Goal: Transaction & Acquisition: Obtain resource

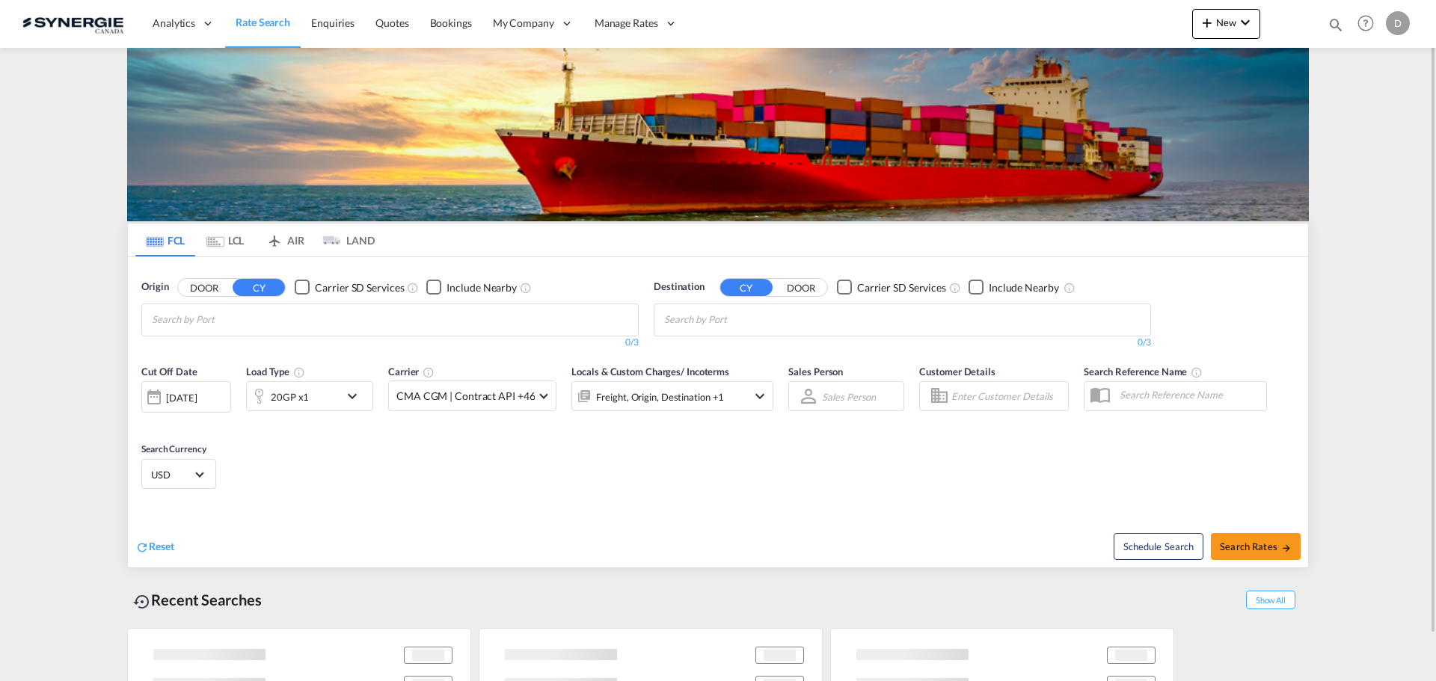
drag, startPoint x: 1333, startPoint y: 22, endPoint x: 1248, endPoint y: 46, distance: 87.6
click at [1332, 22] on md-icon "icon-magnify" at bounding box center [1336, 24] width 16 height 16
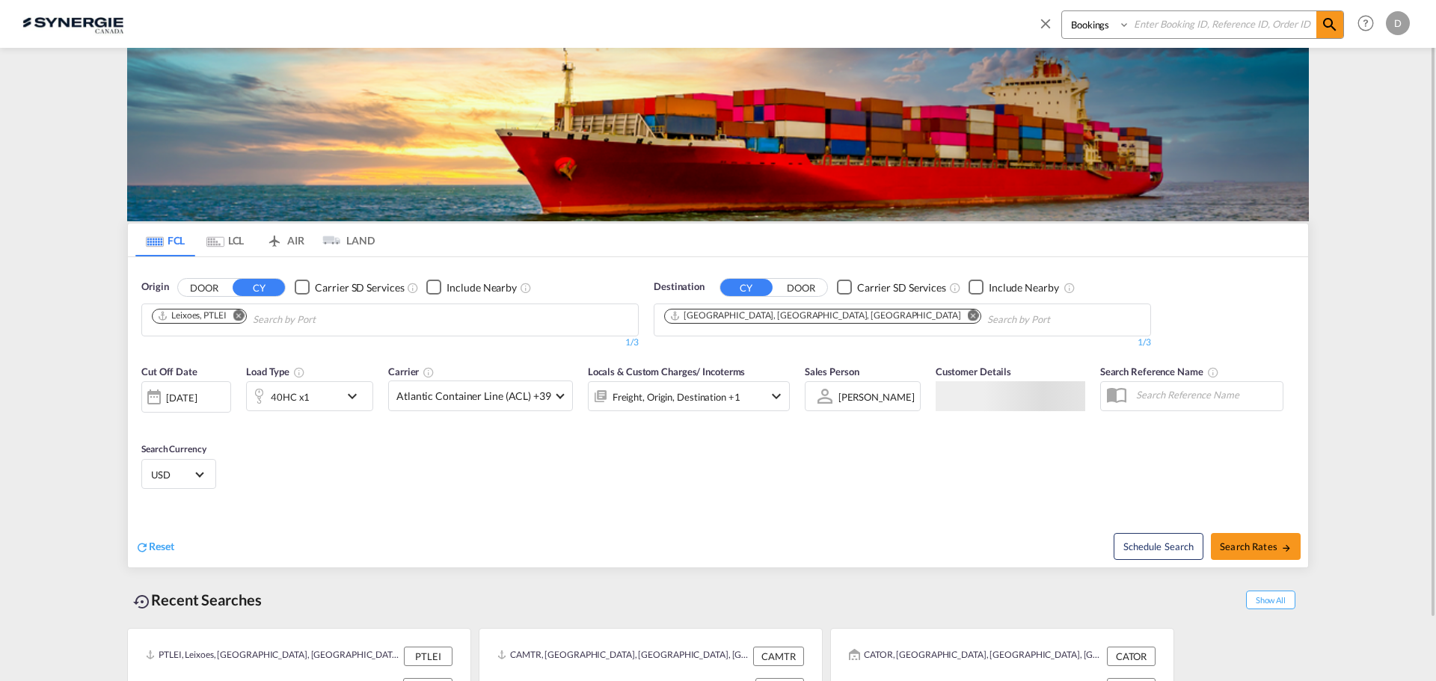
click at [1099, 29] on select "Bookings Quotes Enquiries" at bounding box center [1097, 24] width 71 height 27
select select "Quotes"
click at [1062, 11] on select "Bookings Quotes Enquiries" at bounding box center [1097, 24] width 71 height 27
click at [1180, 28] on input at bounding box center [1223, 24] width 186 height 26
type input "15005"
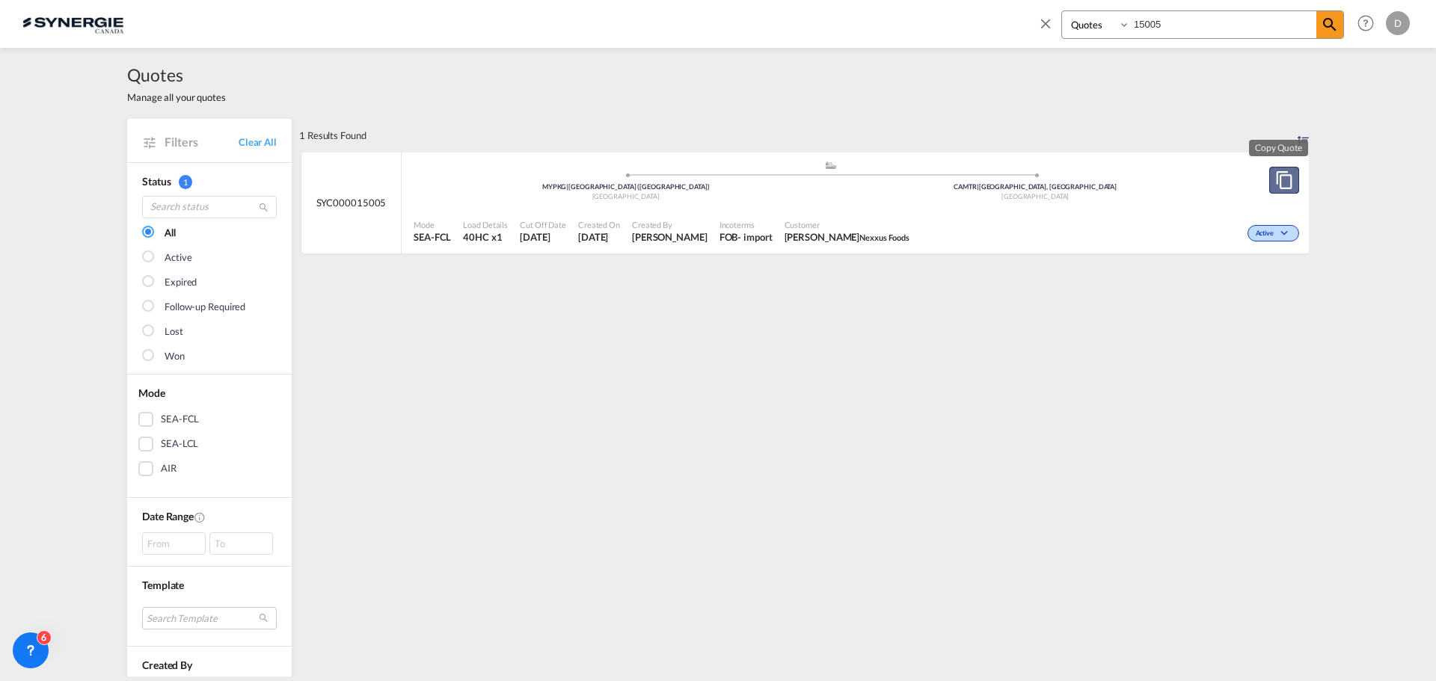
click at [1278, 182] on md-icon "assets/icons/custom/copyQuote.svg" at bounding box center [1284, 180] width 18 height 18
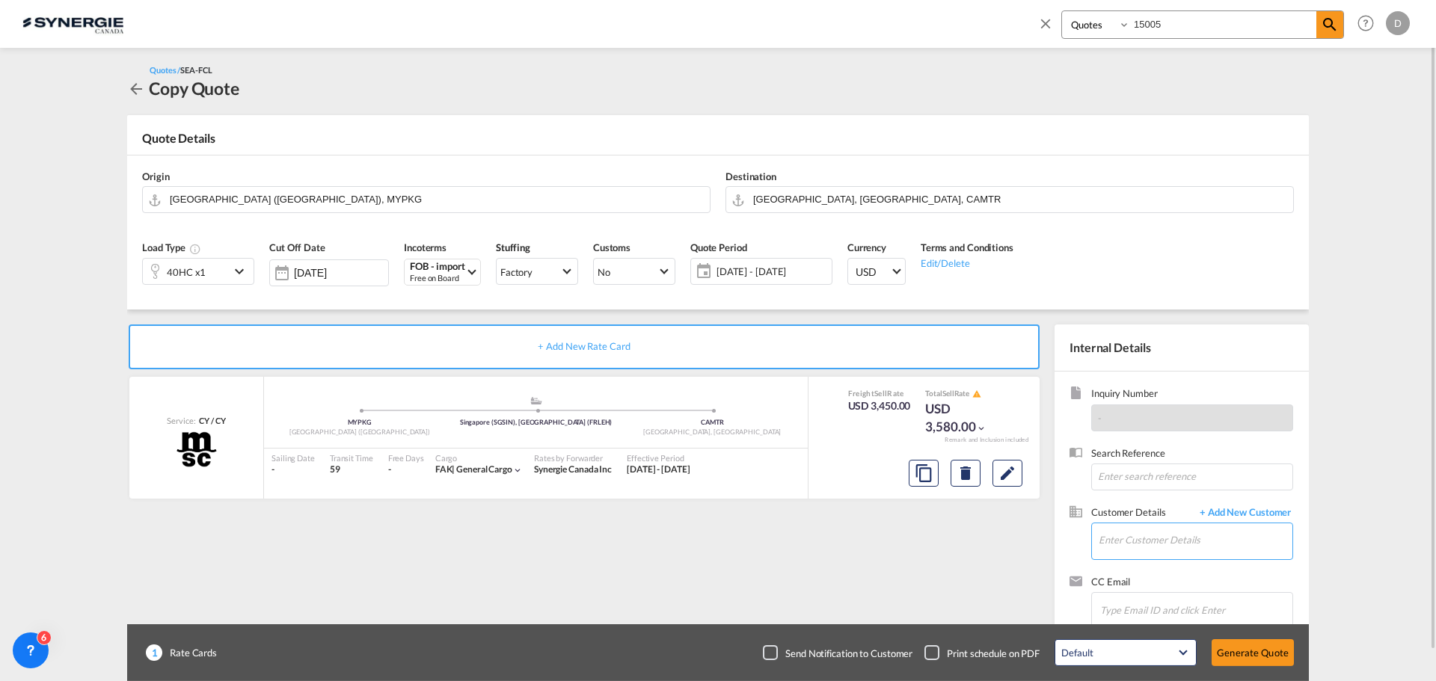
click at [1124, 533] on input "Enter Customer Details" at bounding box center [1196, 541] width 194 height 34
paste input "[EMAIL_ADDRESS][DOMAIN_NAME]"
click at [1120, 504] on div "[PERSON_NAME] [EMAIL_ADDRESS][DOMAIN_NAME] | Nexxus Foods" at bounding box center [1195, 503] width 194 height 40
type input "Nexxus Foods, [PERSON_NAME], [EMAIL_ADDRESS][DOMAIN_NAME]"
click at [699, 199] on button "Clear Input" at bounding box center [697, 198] width 22 height 22
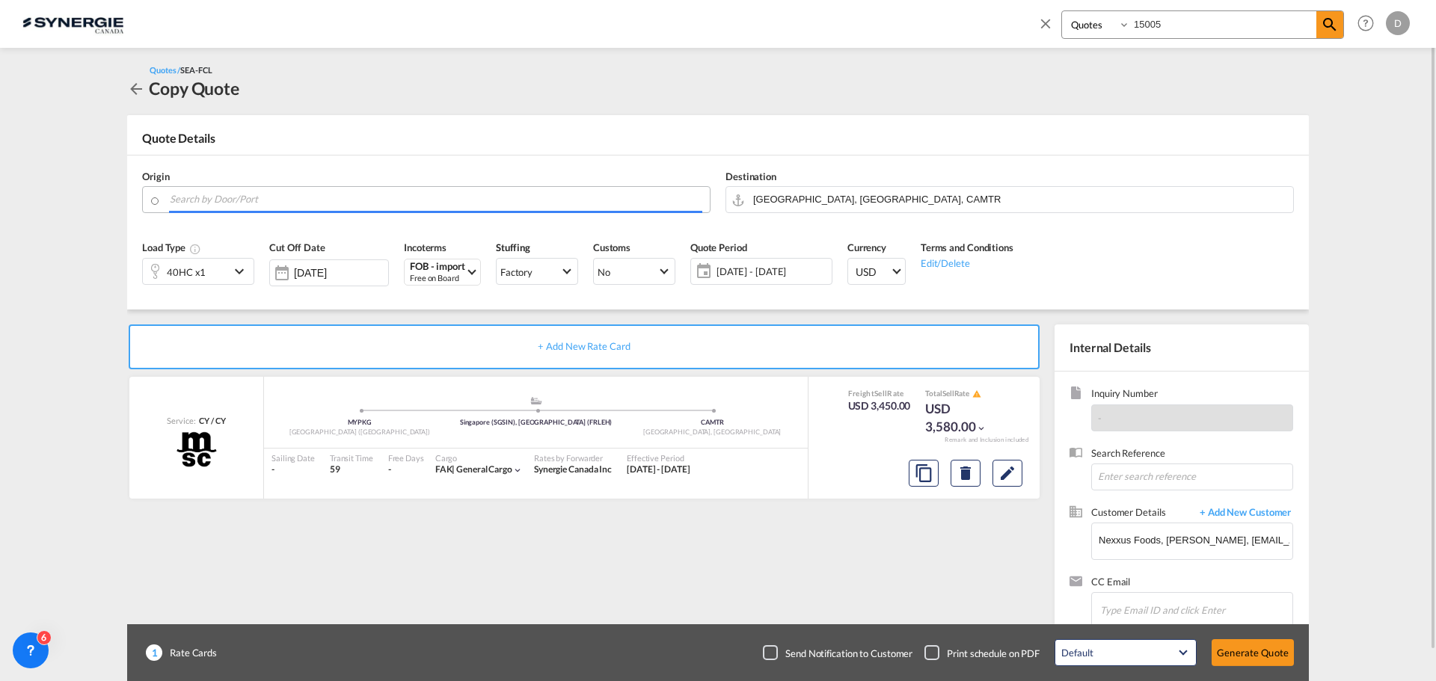
paste input "Kuantan"
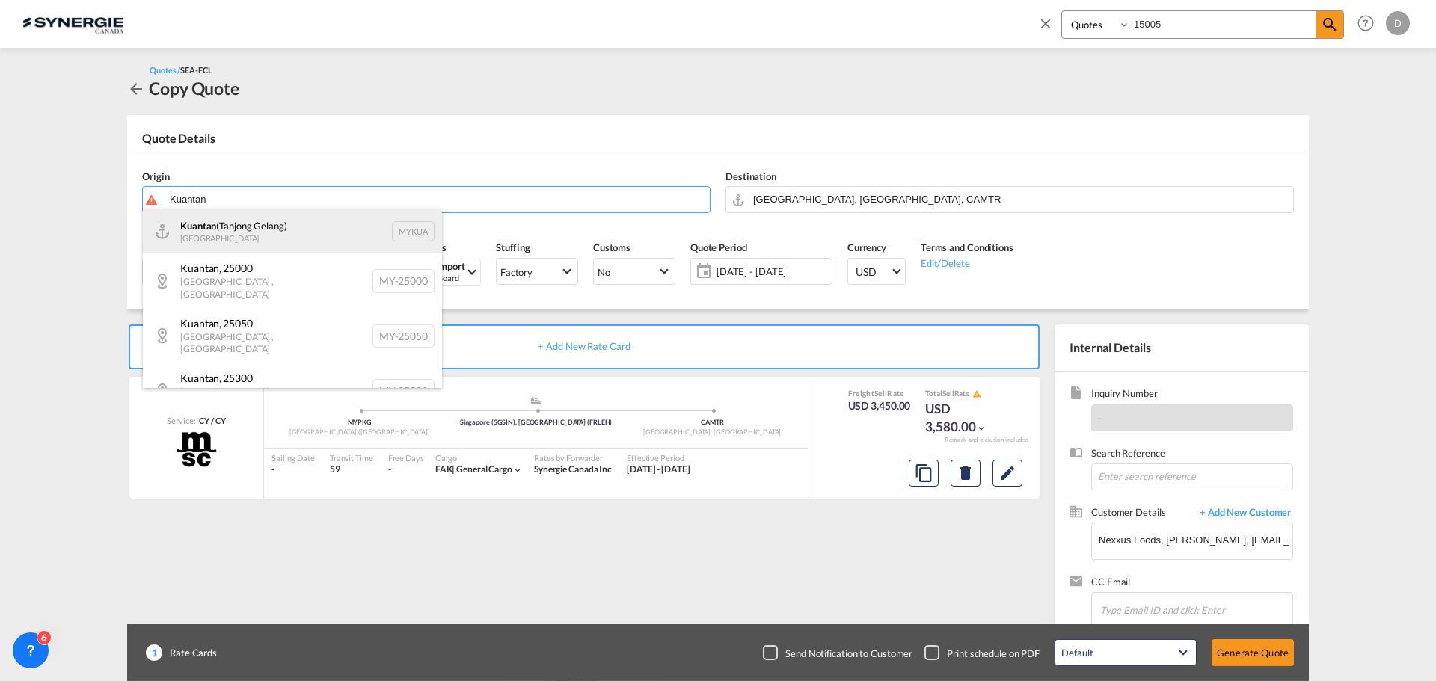
click at [248, 236] on div "Kuantan (Tanjong Gelang) [GEOGRAPHIC_DATA] MYKUA" at bounding box center [292, 231] width 299 height 45
type input "Kuantan (Tanjong Gelang), MYKUA"
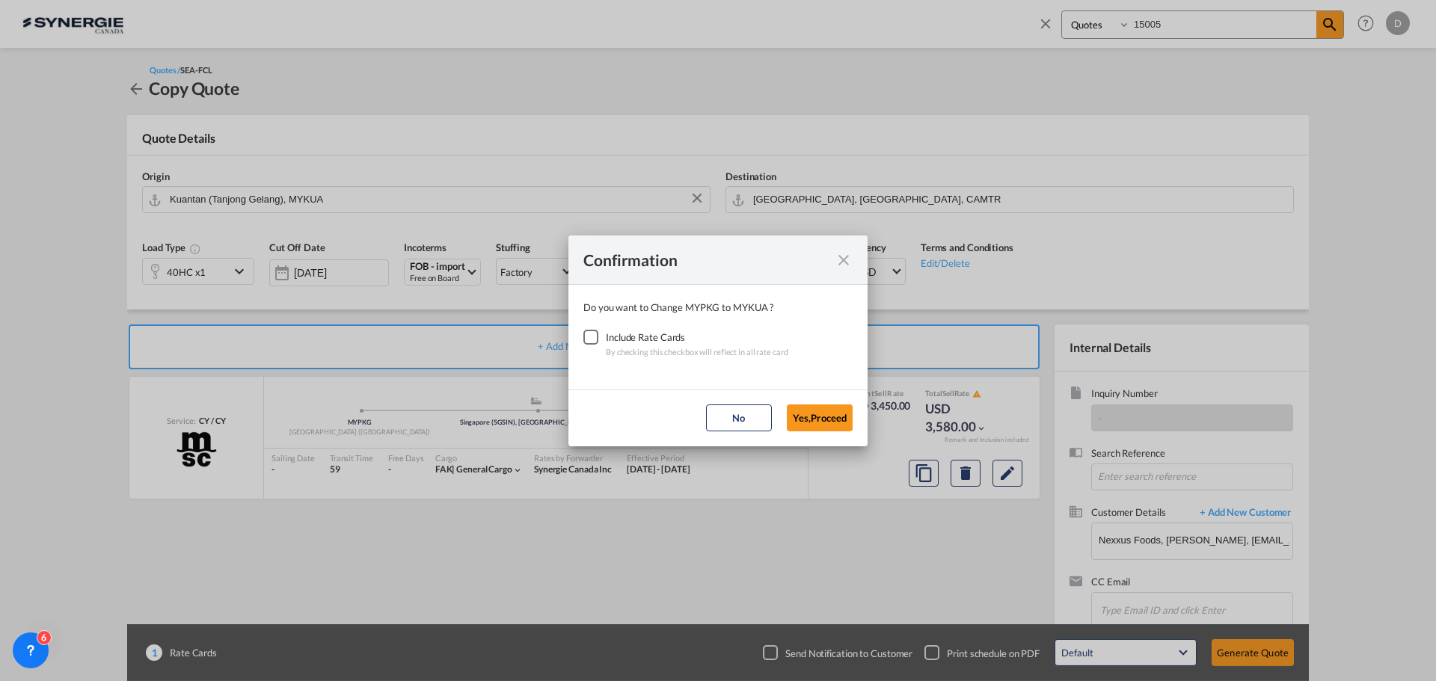
click at [597, 335] on div "Checkbox No Ink" at bounding box center [590, 337] width 15 height 15
click at [808, 411] on button "Yes,Proceed" at bounding box center [820, 418] width 66 height 27
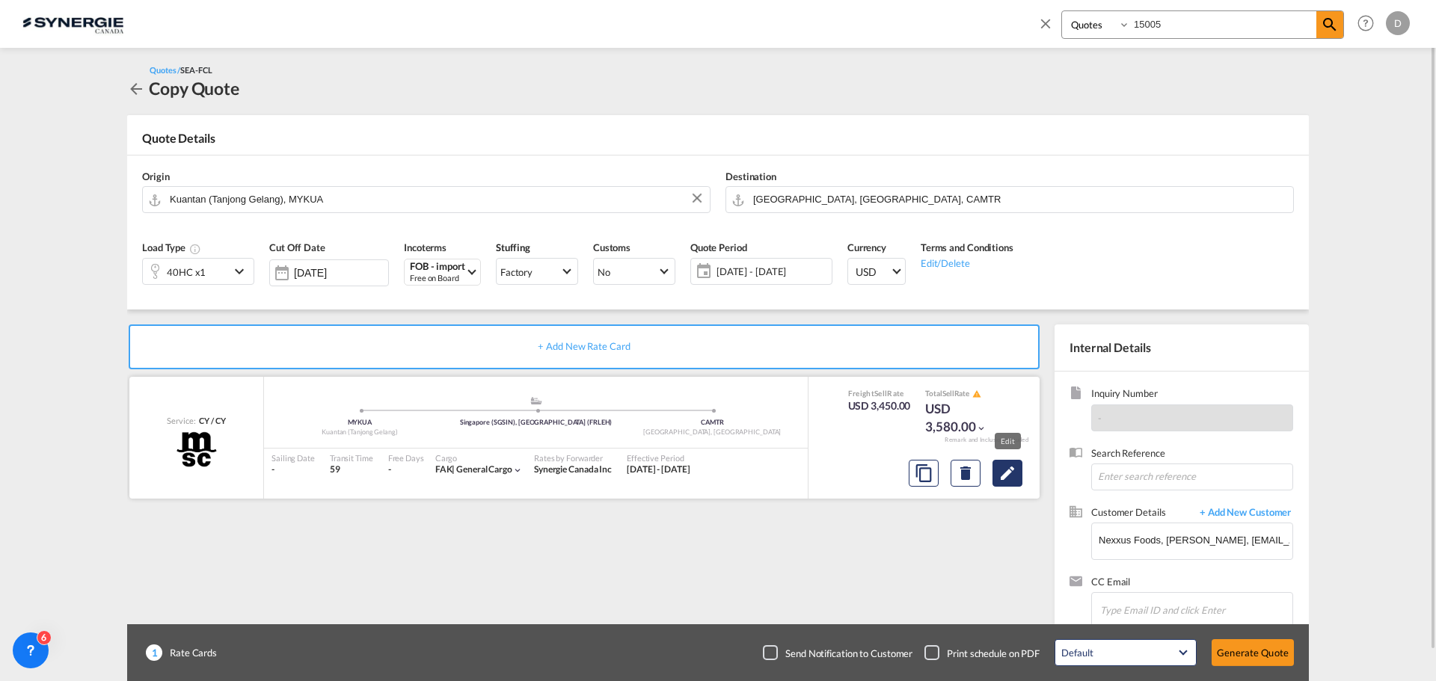
click at [1001, 474] on md-icon "Edit" at bounding box center [1007, 473] width 18 height 18
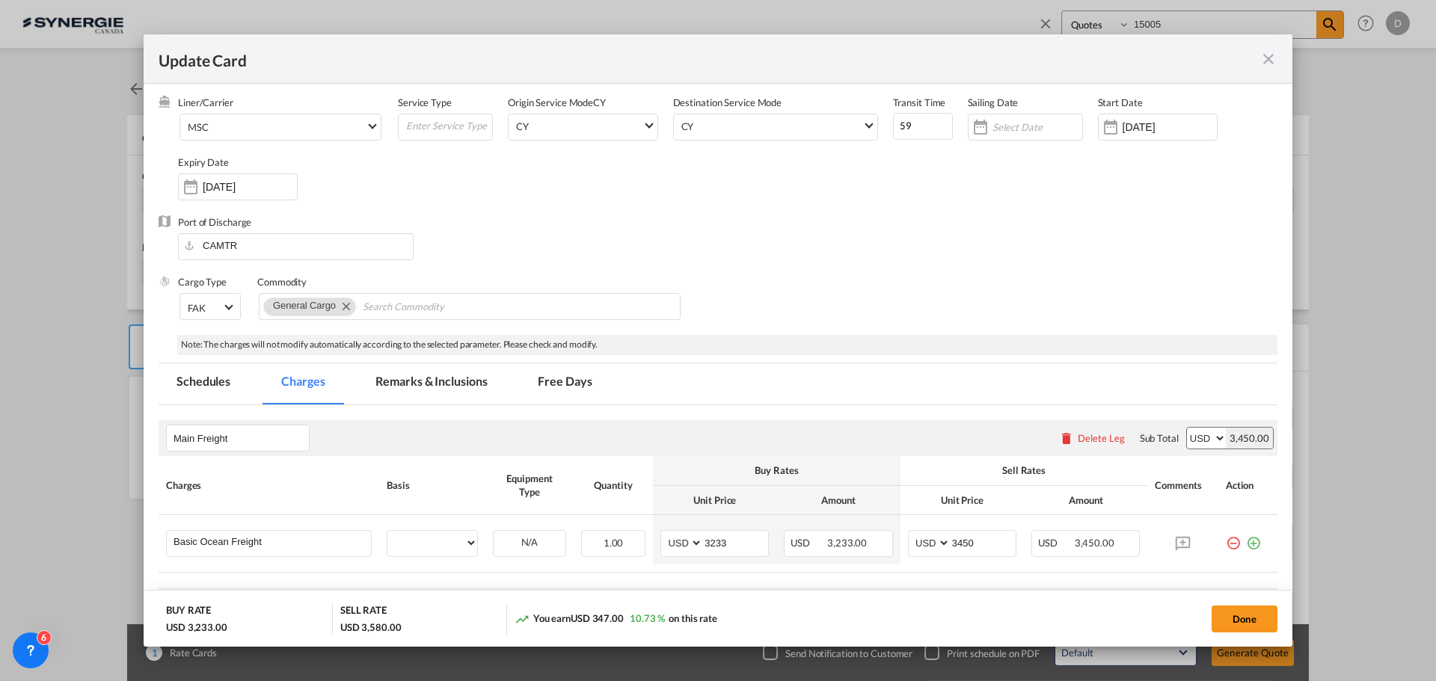
select select "per container"
select select "per B/L"
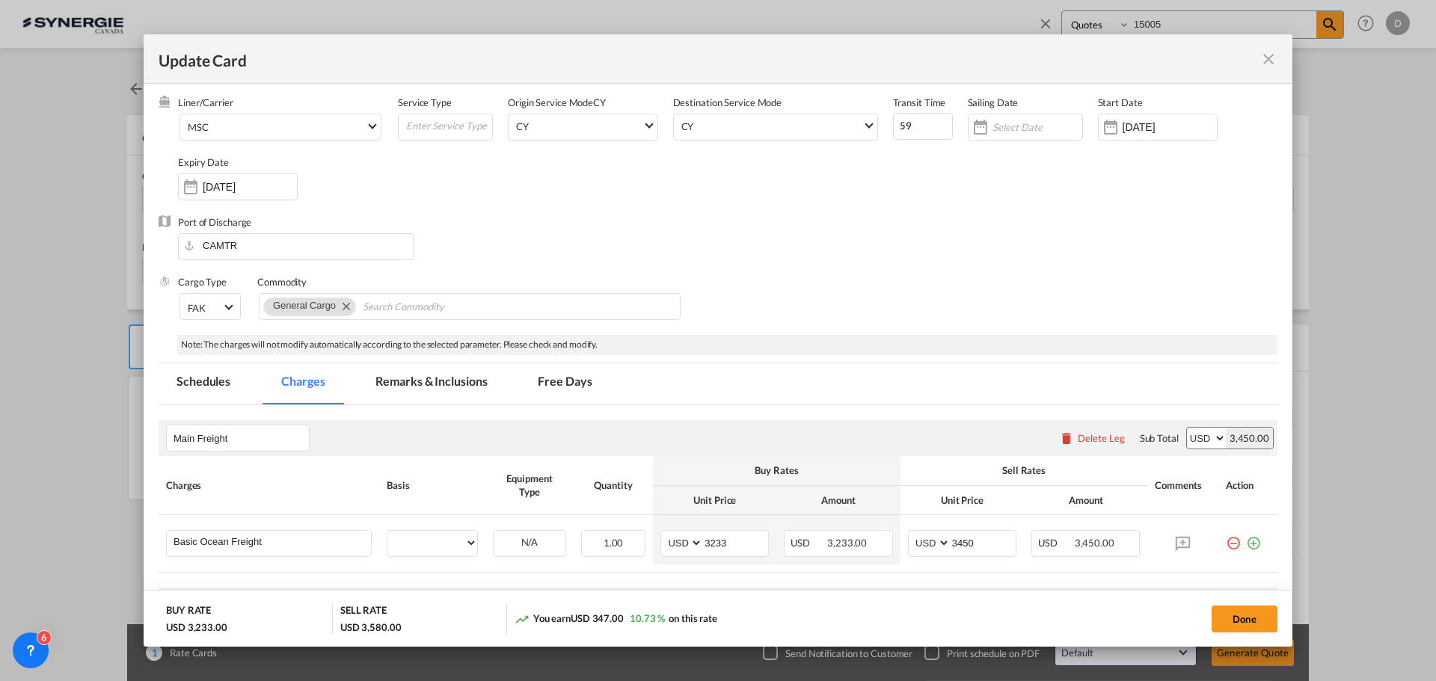
select select "per shipment"
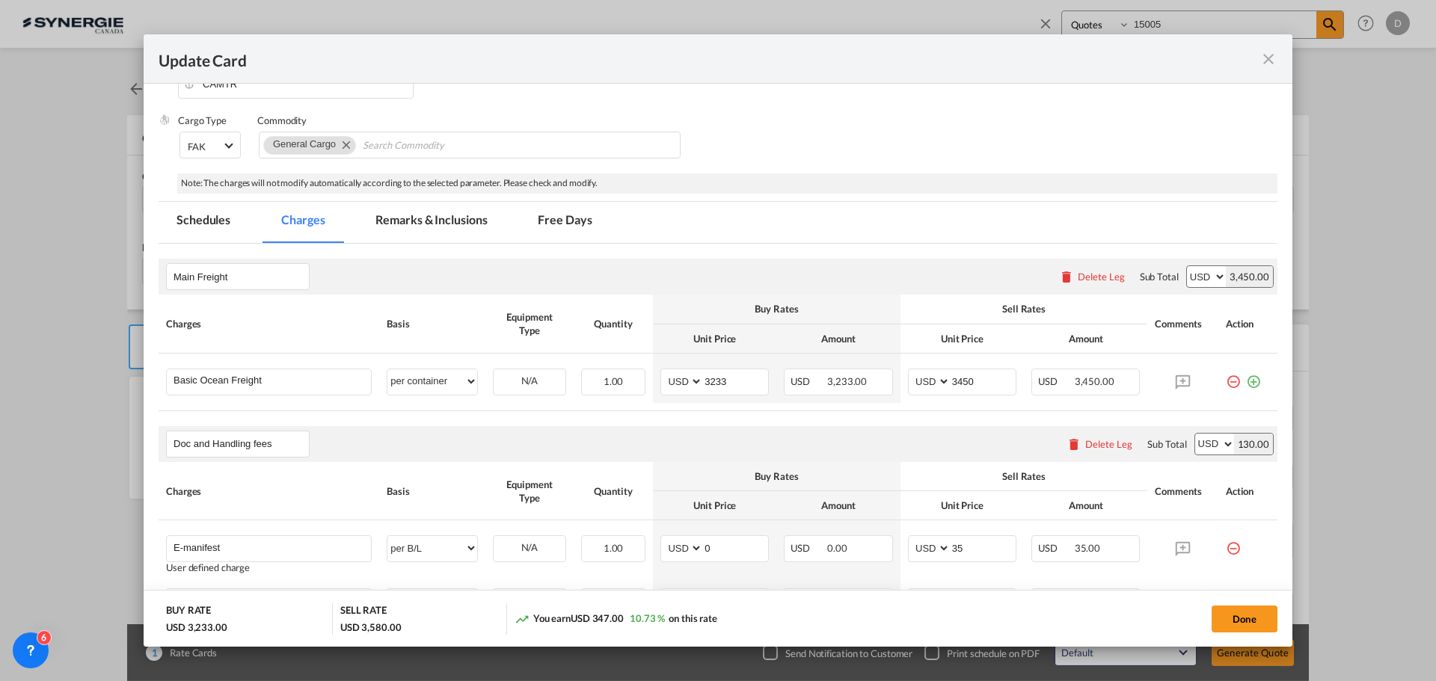
scroll to position [299, 0]
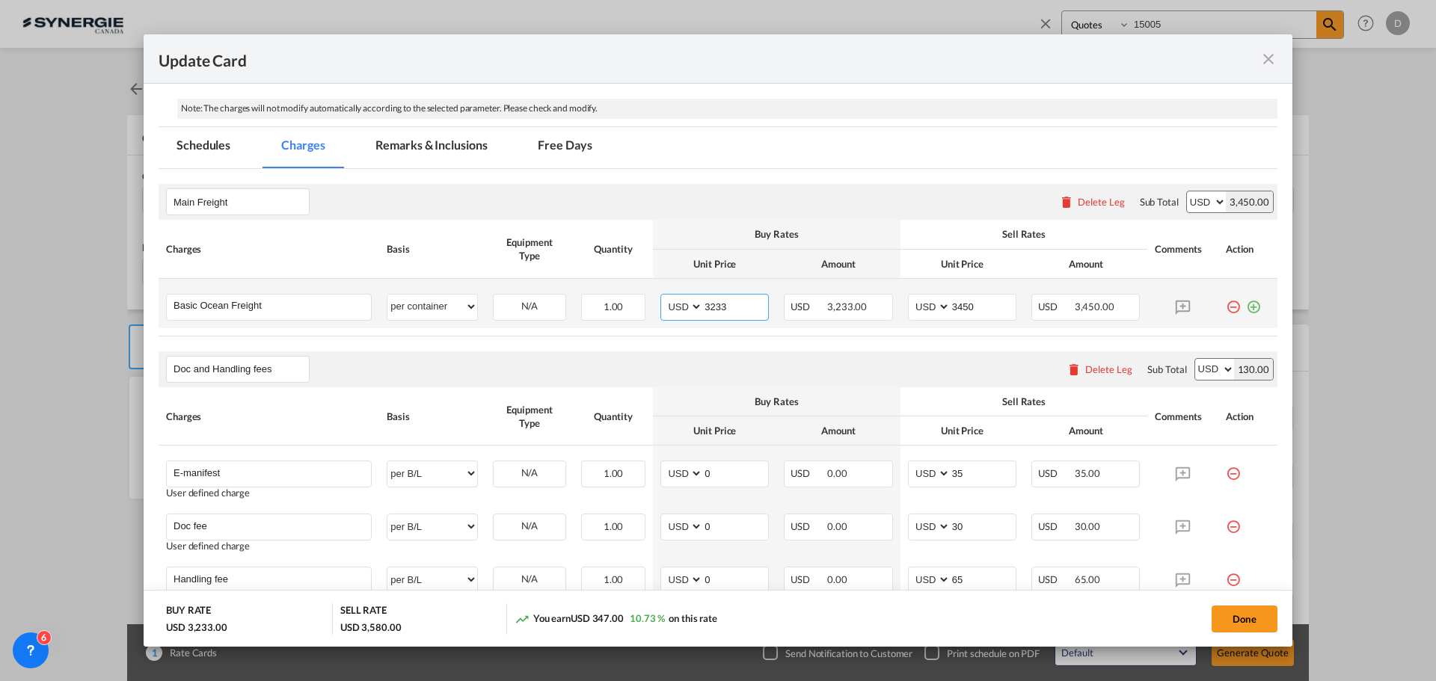
click at [713, 307] on input "3233" at bounding box center [735, 306] width 65 height 22
type input "4245"
click at [953, 311] on input "3450" at bounding box center [983, 306] width 65 height 22
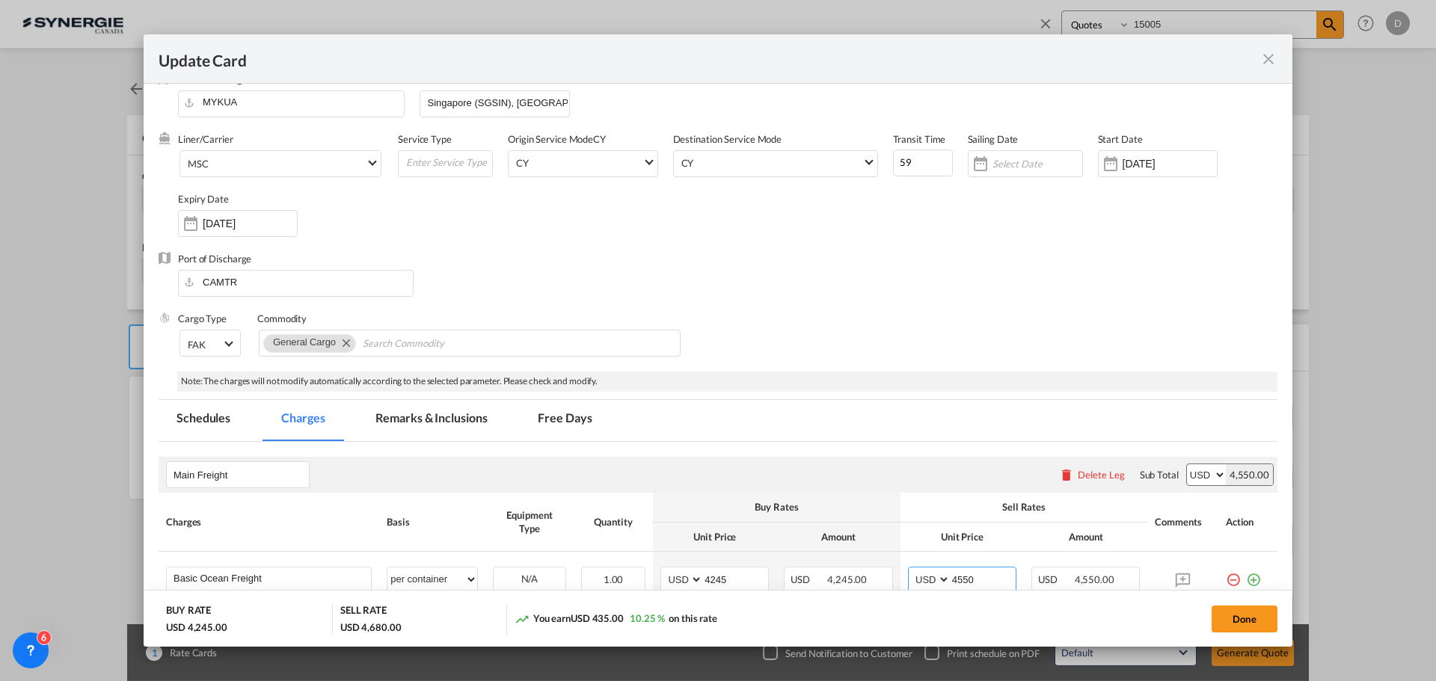
scroll to position [0, 0]
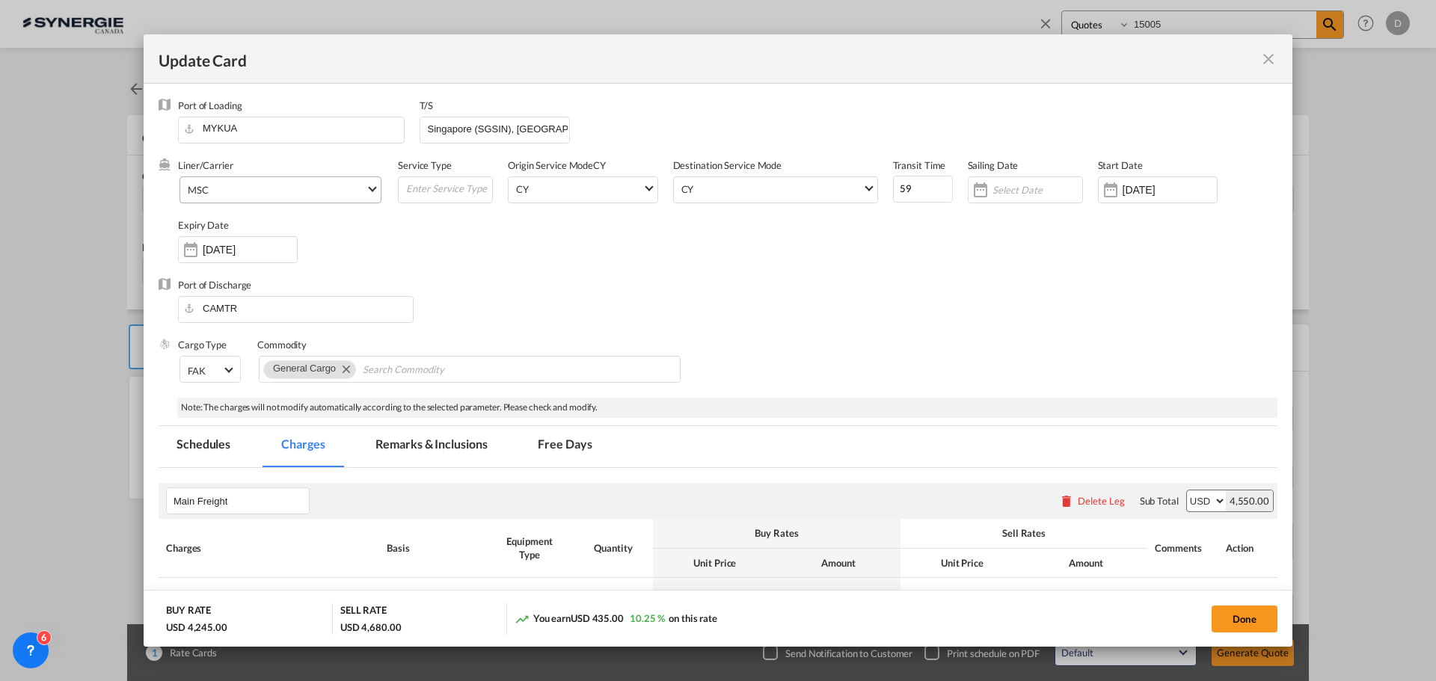
type input "4550"
click at [368, 187] on span "Select Liner: MSC" at bounding box center [372, 188] width 8 height 8
click at [307, 108] on input "search" at bounding box center [314, 111] width 261 height 36
type input "p"
type input "one"
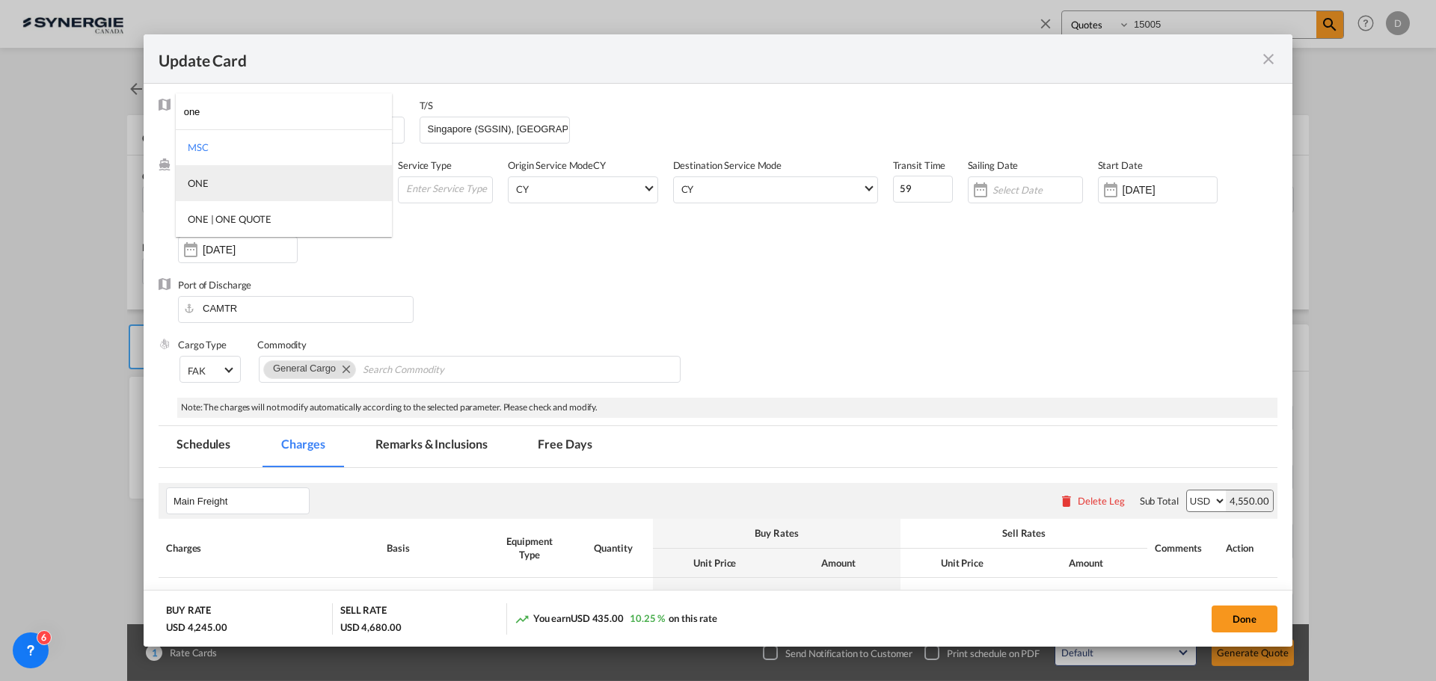
click at [249, 180] on md-option "ONE" at bounding box center [284, 183] width 216 height 36
click at [562, 263] on div "Liner/Carrier ONE Service Type Origin Service Mode [GEOGRAPHIC_DATA] [GEOGRAPHI…" at bounding box center [727, 219] width 1099 height 120
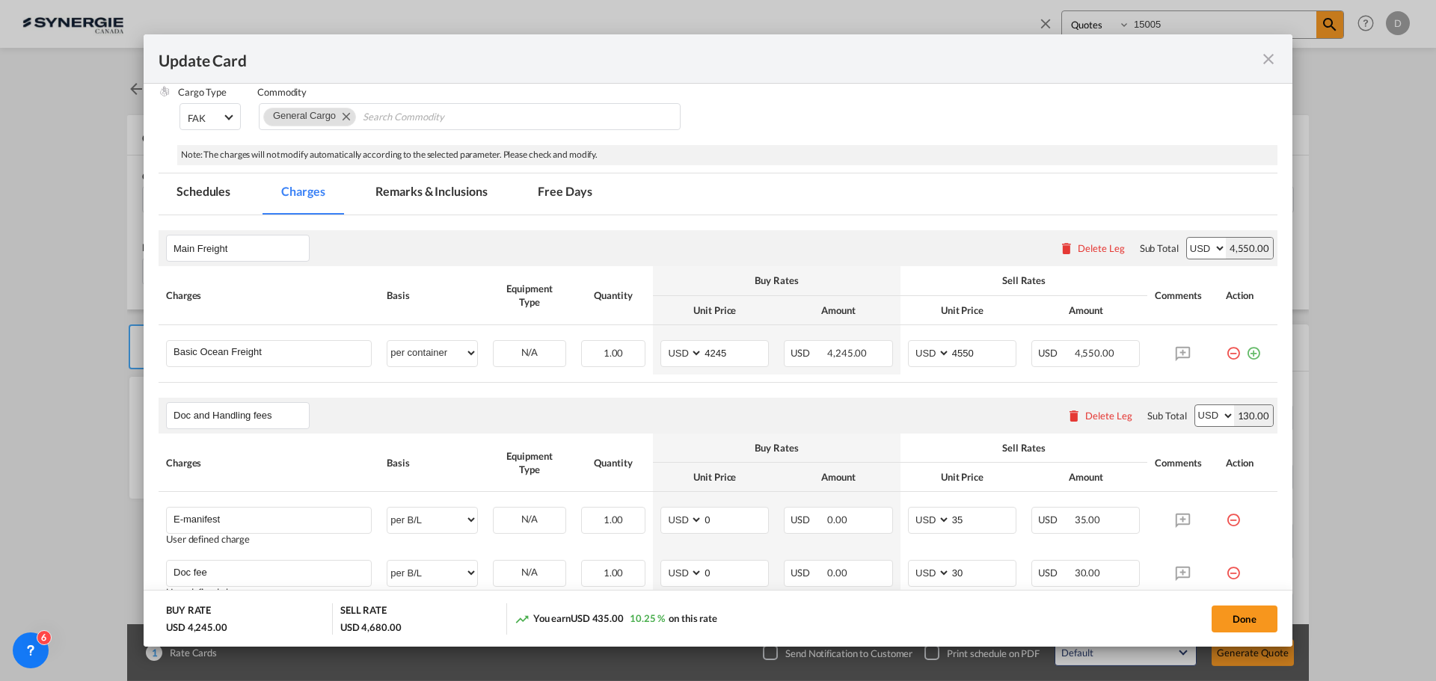
scroll to position [299, 0]
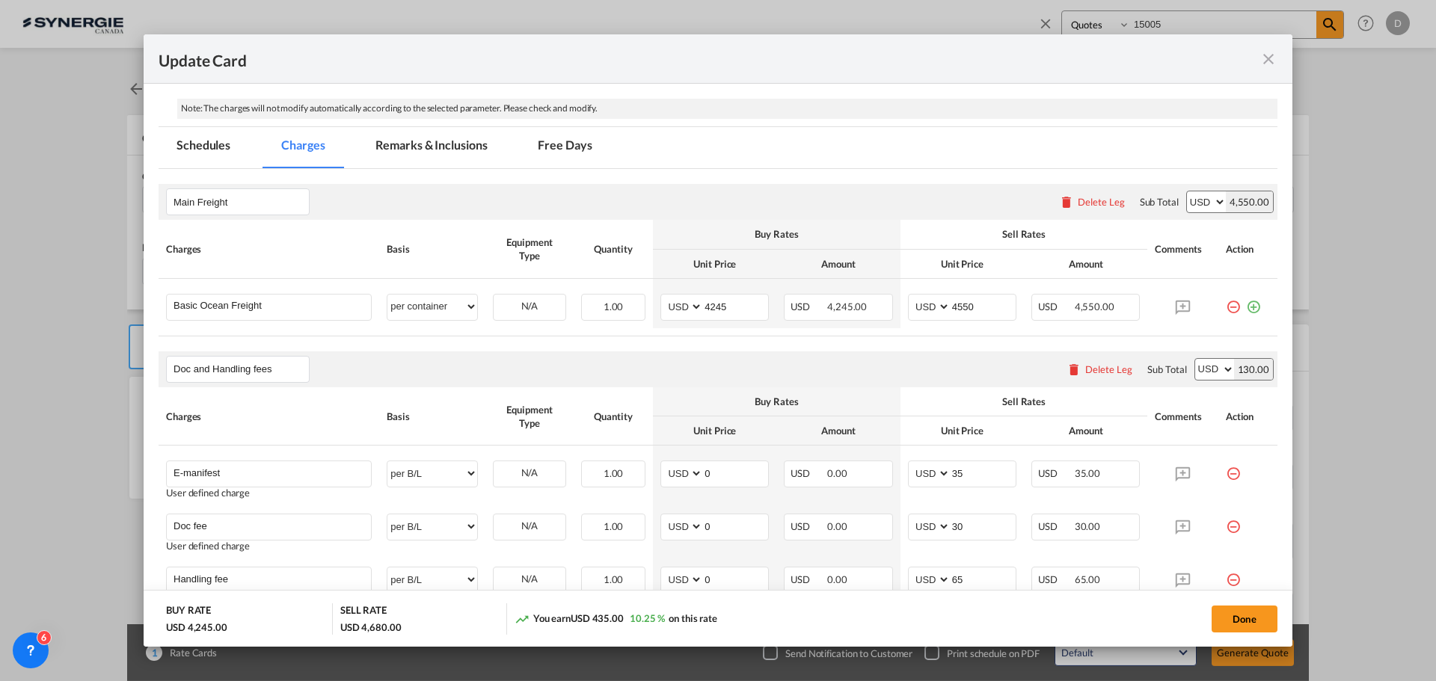
click at [460, 150] on md-tab-item "Remarks & Inclusions" at bounding box center [430, 147] width 147 height 41
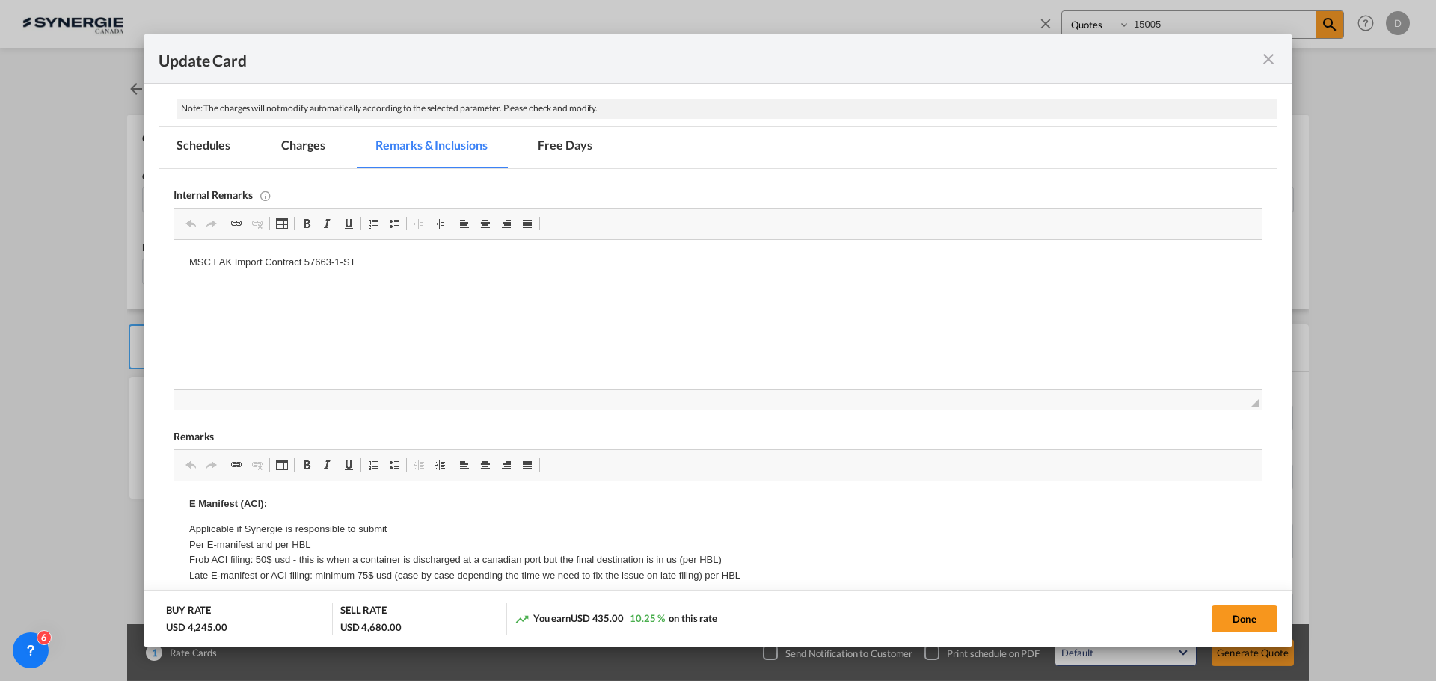
scroll to position [0, 0]
drag, startPoint x: 365, startPoint y: 266, endPoint x: 184, endPoint y: 288, distance: 182.3
drag, startPoint x: 334, startPoint y: 261, endPoint x: 179, endPoint y: 273, distance: 155.3
click at [179, 273] on html "MSC FAK Import Contract 57663-1-ST" at bounding box center [717, 263] width 1087 height 46
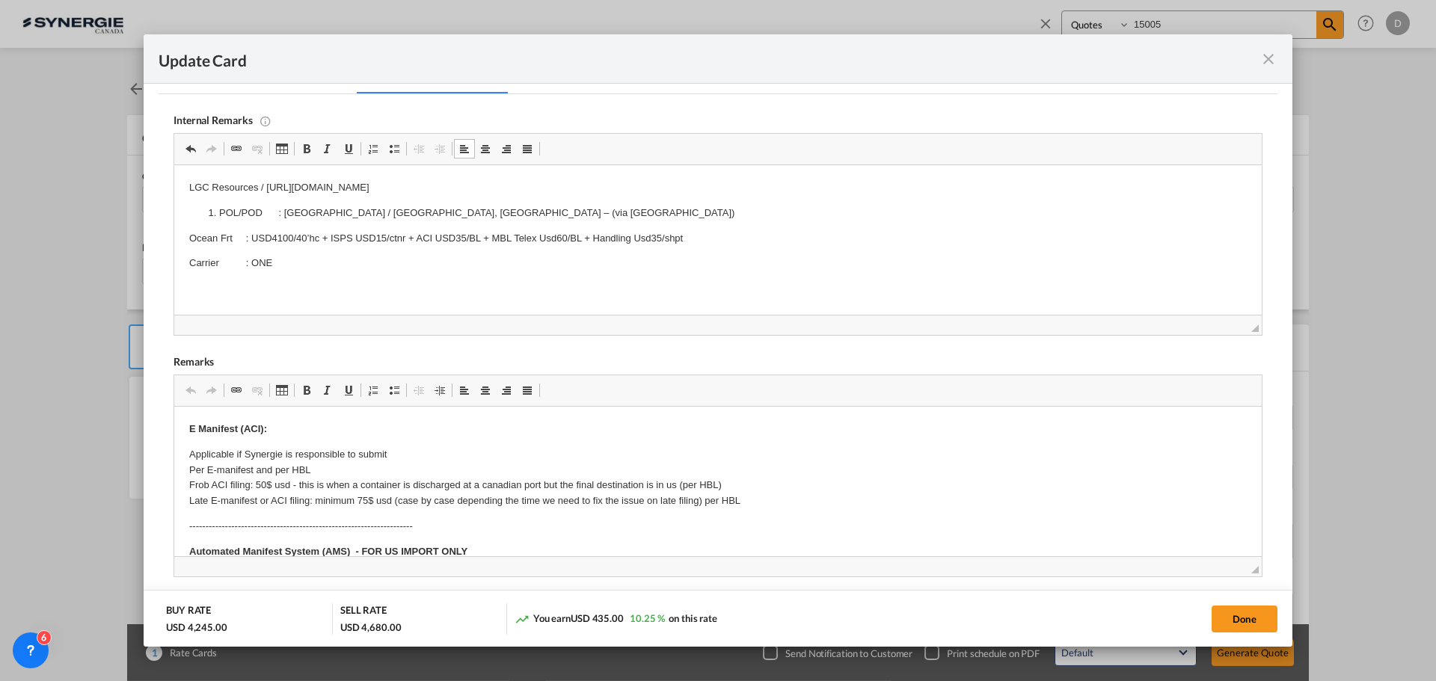
scroll to position [224, 0]
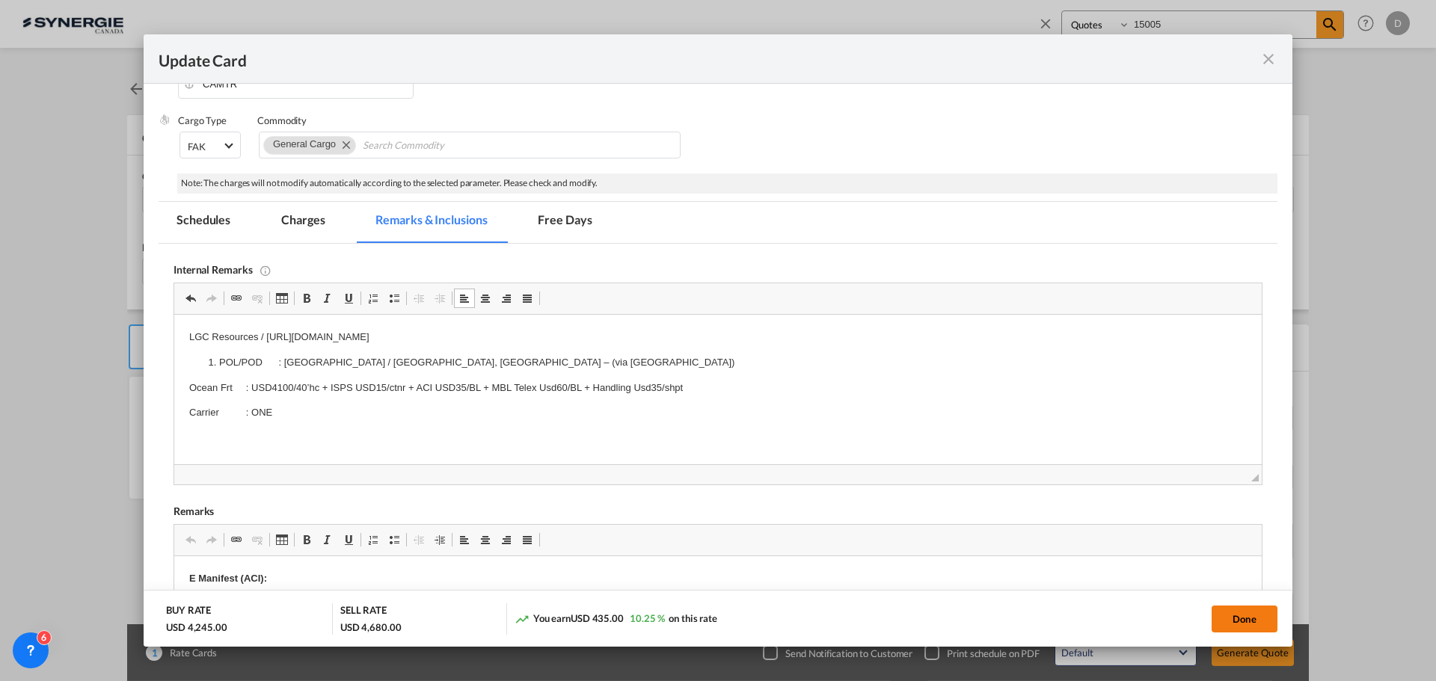
click at [1230, 622] on button "Done" at bounding box center [1245, 619] width 66 height 27
type input "[DATE]"
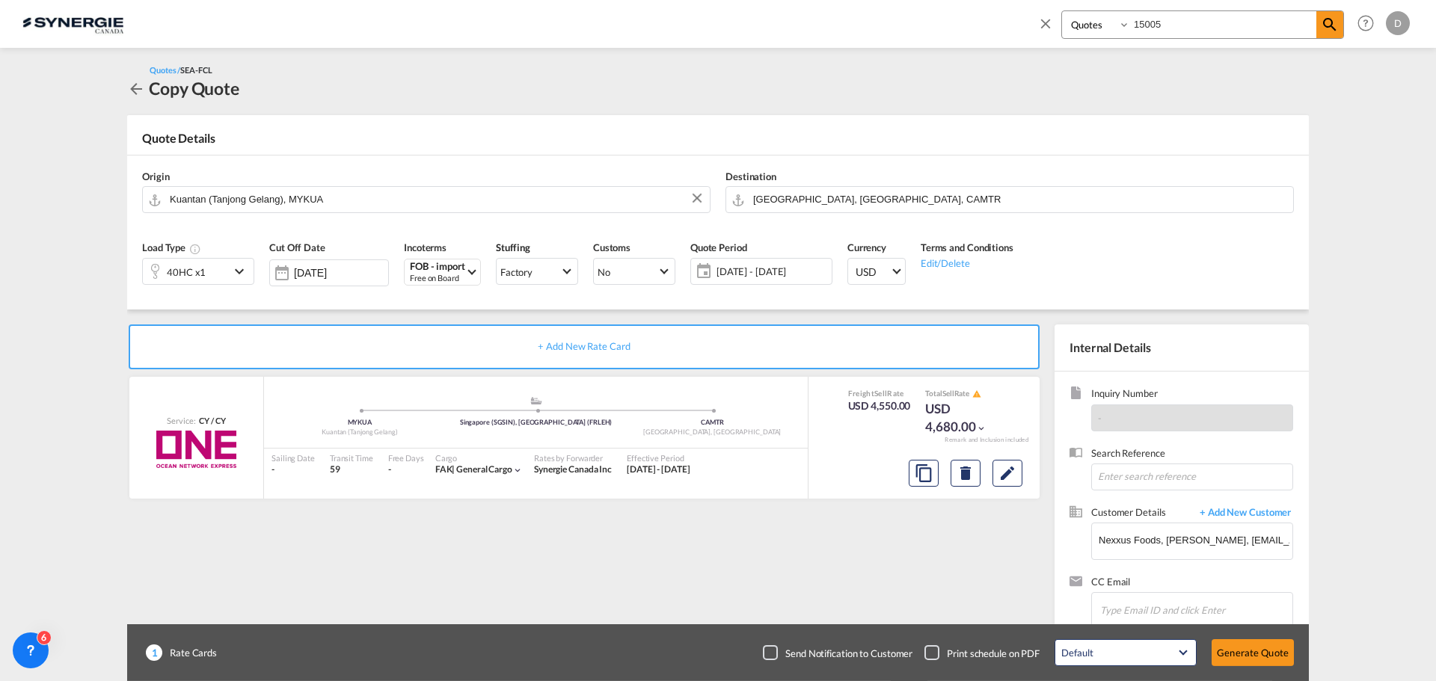
scroll to position [169, 0]
click at [1262, 650] on button "Generate Quote" at bounding box center [1253, 652] width 82 height 27
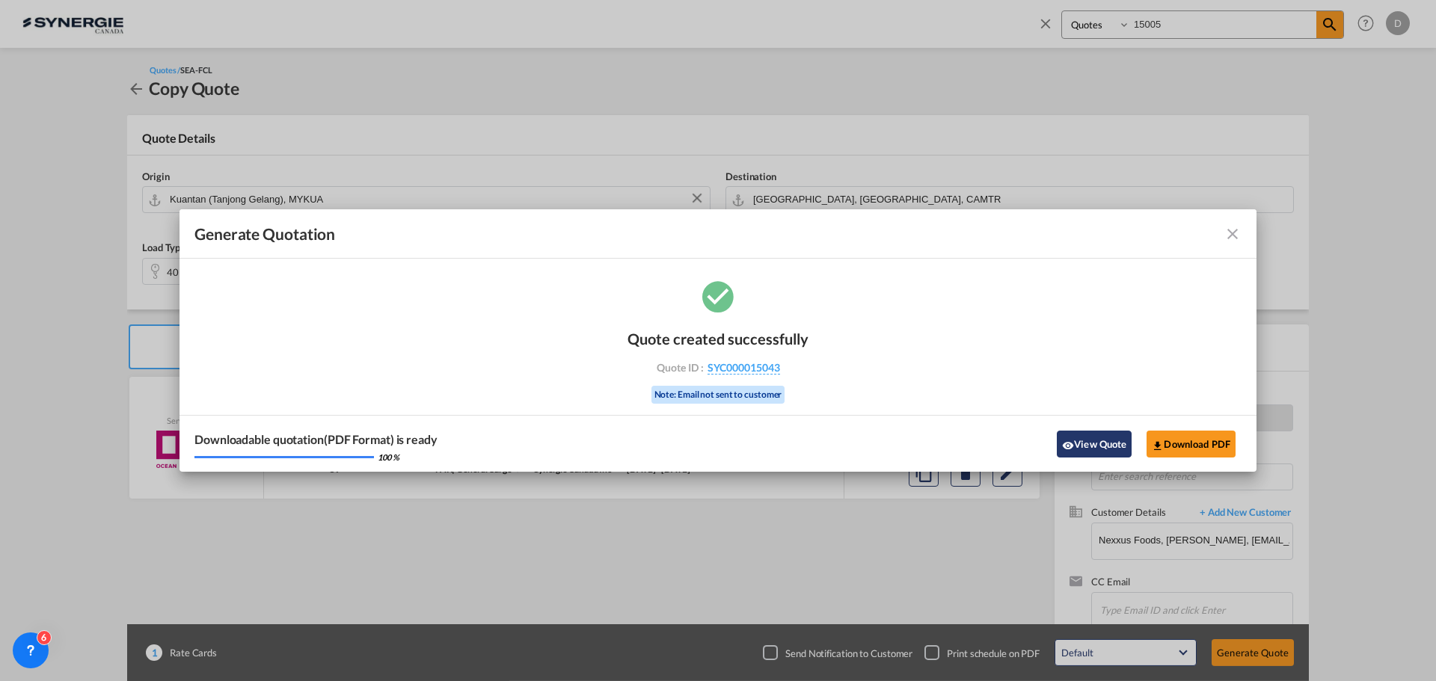
click at [1084, 444] on button "View Quote" at bounding box center [1094, 444] width 75 height 27
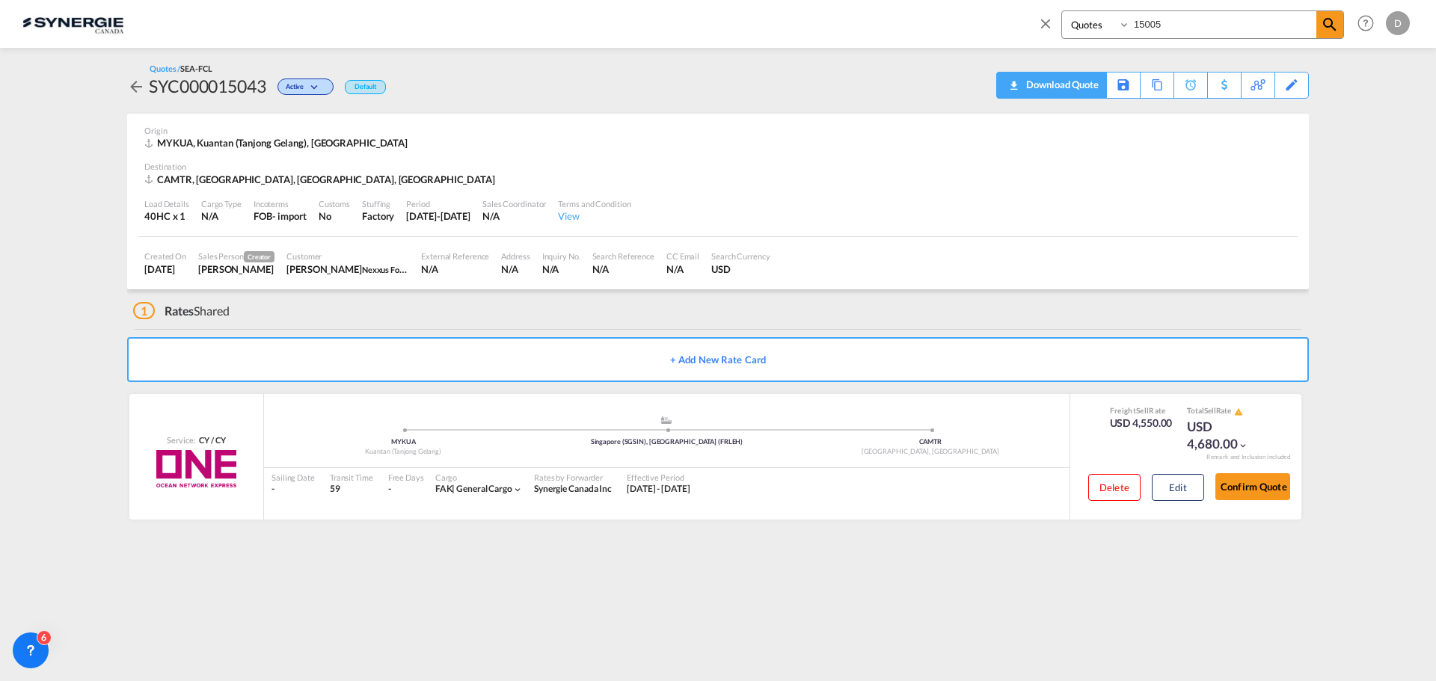
click at [1087, 92] on div "Download Quote" at bounding box center [1060, 85] width 76 height 24
click at [1174, 23] on input "15005" at bounding box center [1223, 24] width 186 height 26
type input "15008"
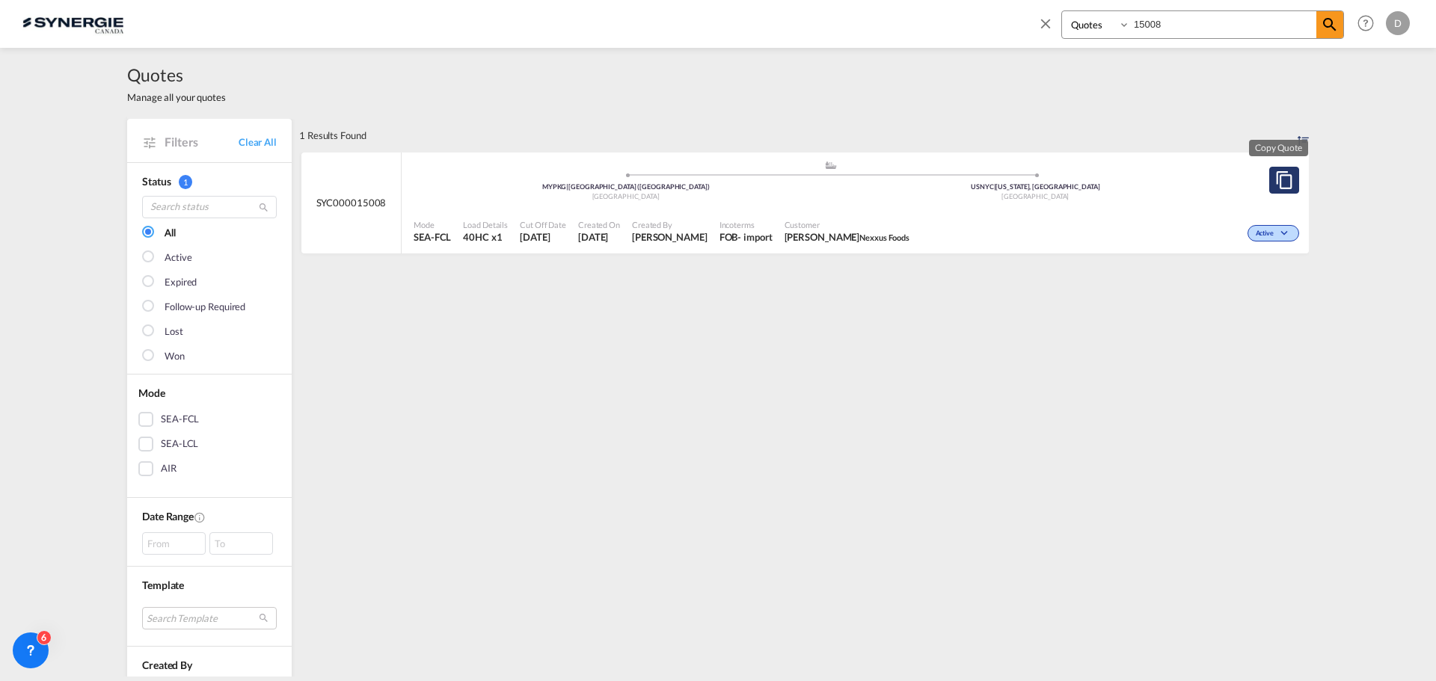
click at [1269, 173] on button "Copy Quote" at bounding box center [1284, 180] width 30 height 27
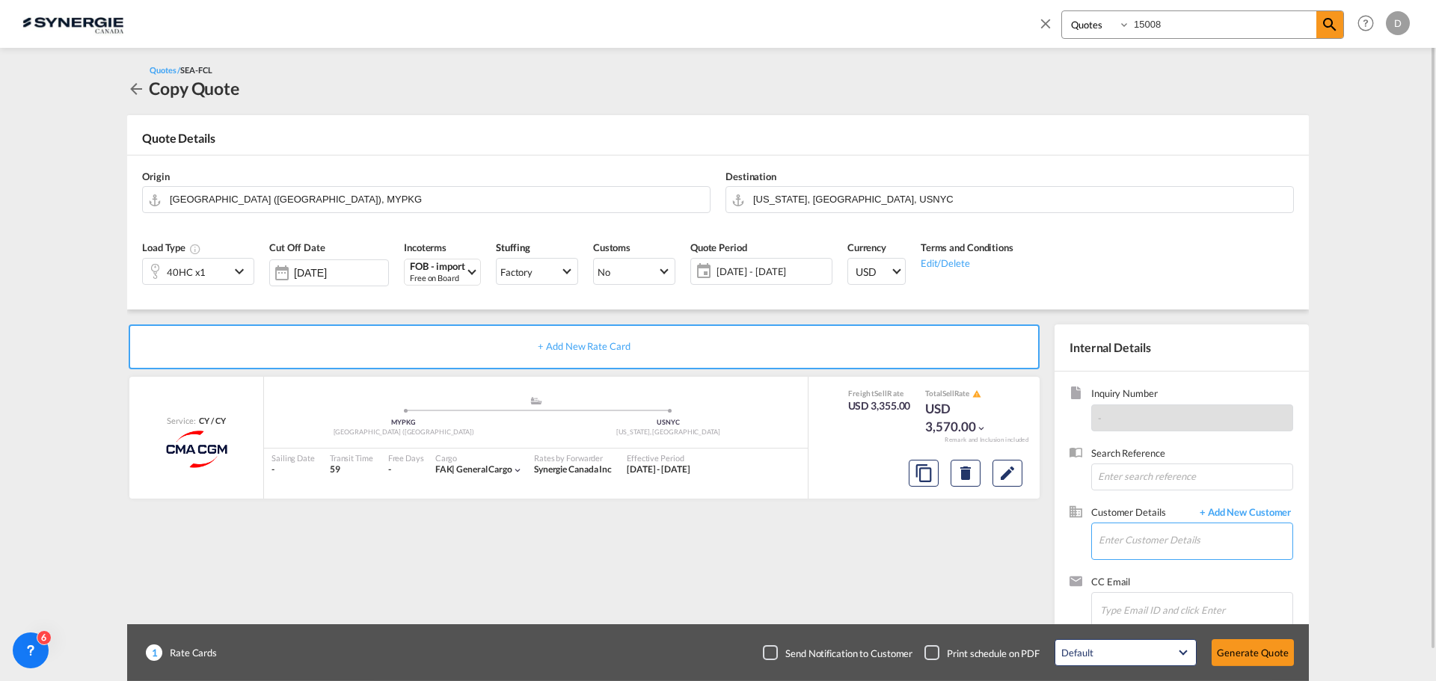
click at [1135, 541] on input "Enter Customer Details" at bounding box center [1196, 541] width 194 height 34
paste input "[EMAIL_ADDRESS][DOMAIN_NAME]"
click at [1161, 498] on div "[PERSON_NAME] [EMAIL_ADDRESS][DOMAIN_NAME] | Nexxus Foods" at bounding box center [1195, 503] width 194 height 40
type input "Nexxus Foods, [PERSON_NAME], [EMAIL_ADDRESS][DOMAIN_NAME]"
click at [1008, 479] on md-icon "Edit" at bounding box center [1007, 473] width 18 height 18
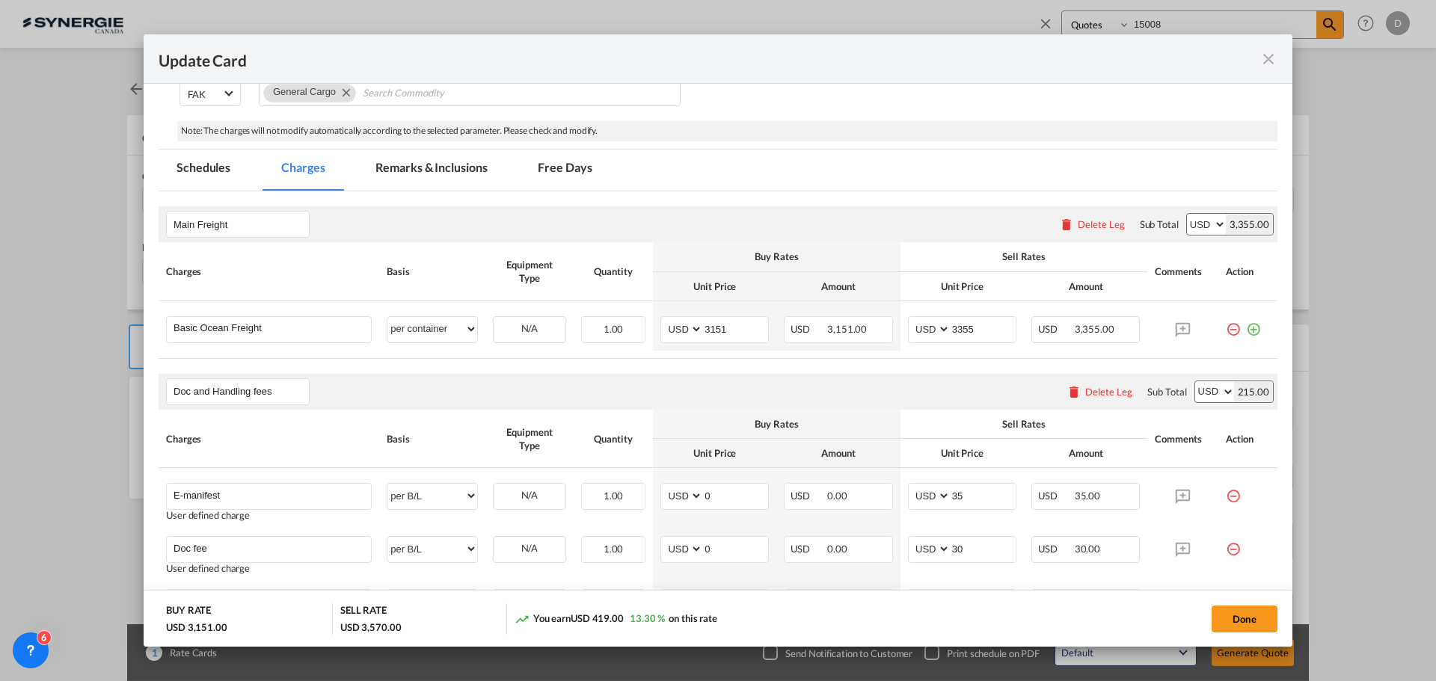
scroll to position [299, 0]
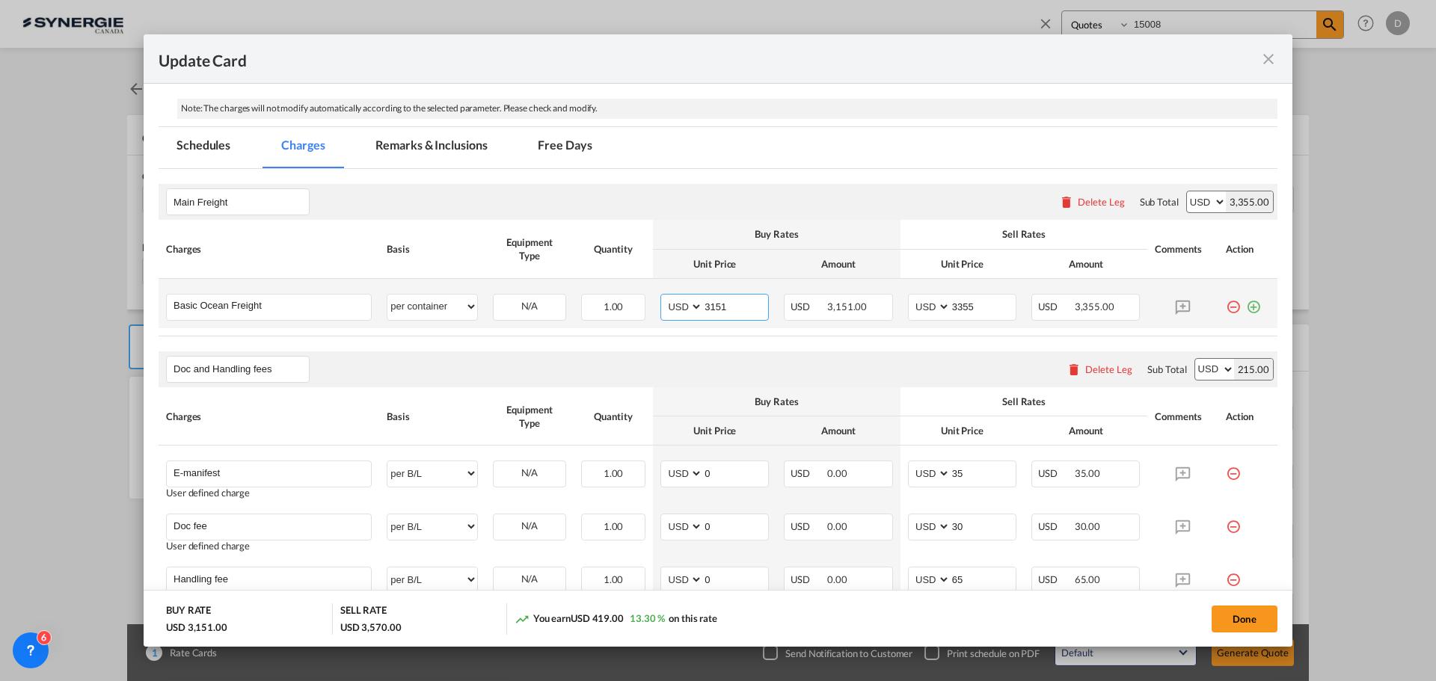
click at [716, 307] on input "3151" at bounding box center [735, 306] width 65 height 22
type input "3245"
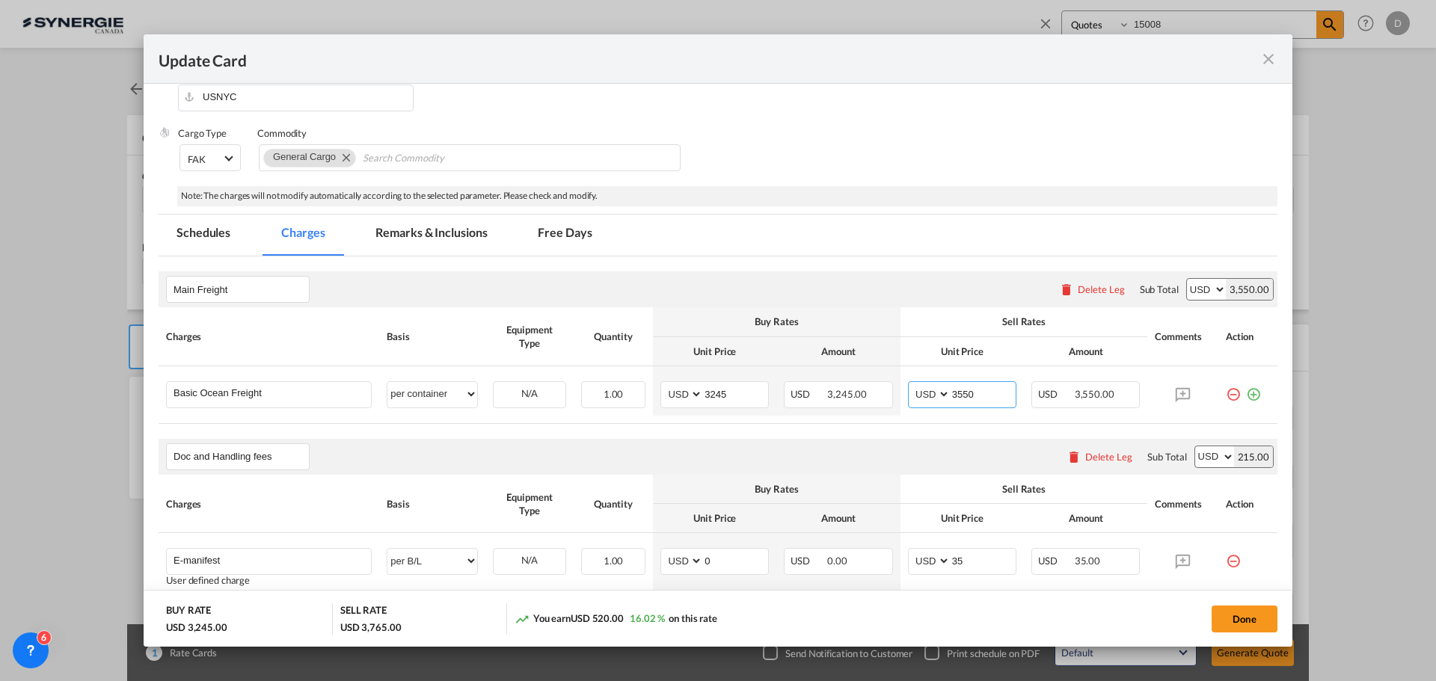
scroll to position [150, 0]
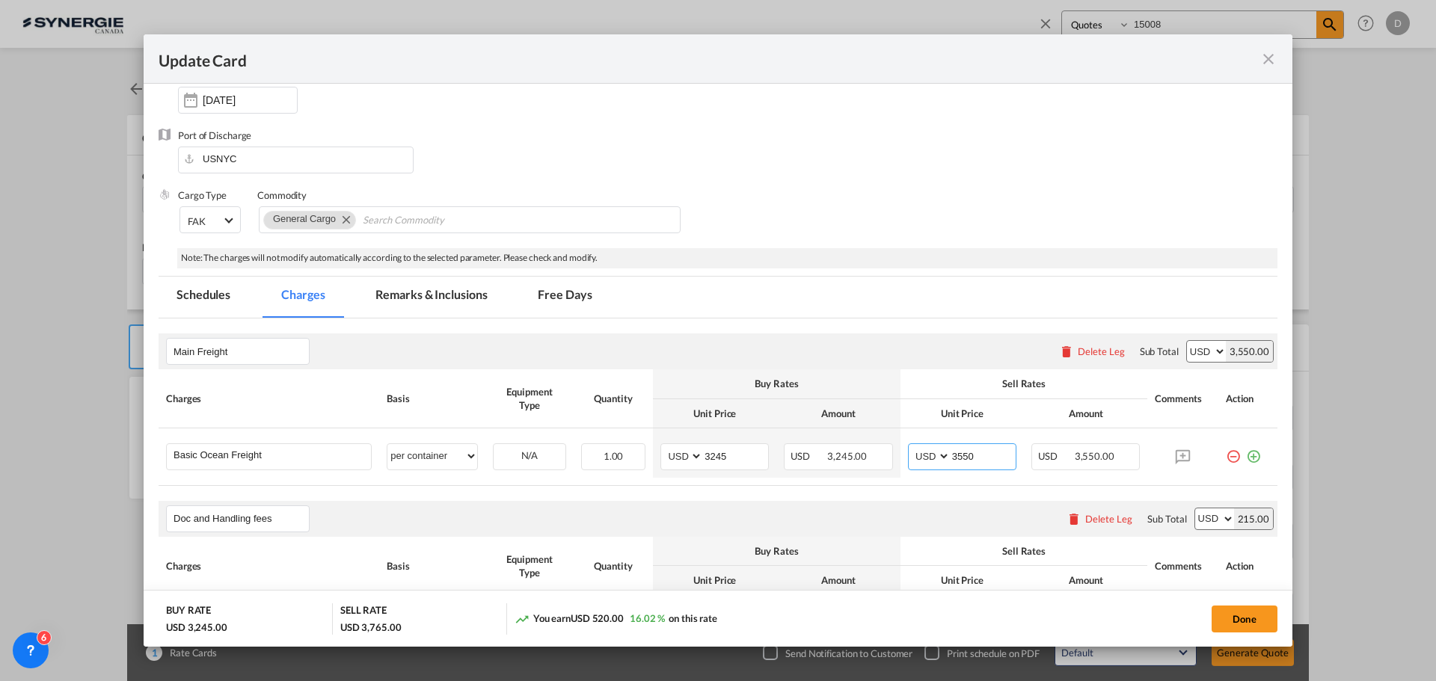
type input "3550"
click at [456, 294] on md-tab-item "Remarks & Inclusions" at bounding box center [430, 297] width 147 height 41
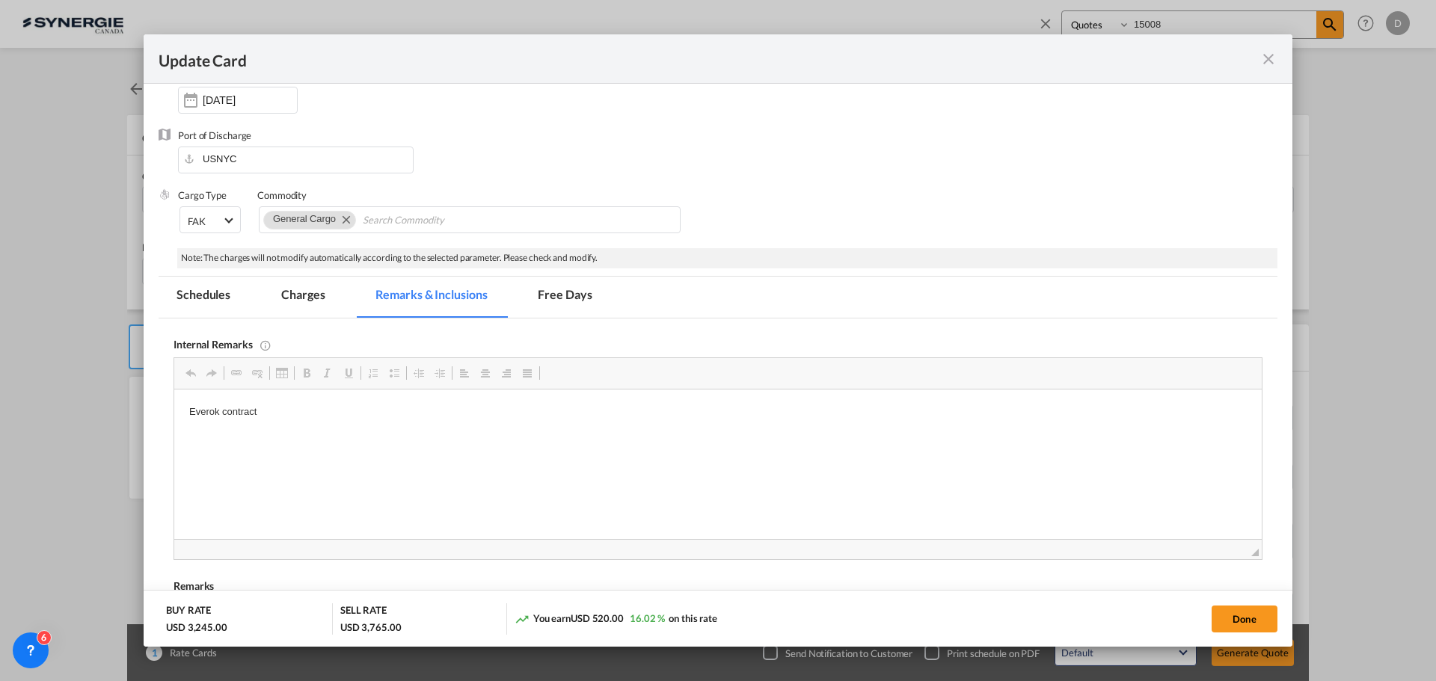
scroll to position [0, 0]
drag, startPoint x: 268, startPoint y: 409, endPoint x: 171, endPoint y: 414, distance: 98.1
click at [174, 414] on html "Everok contract" at bounding box center [717, 413] width 1087 height 46
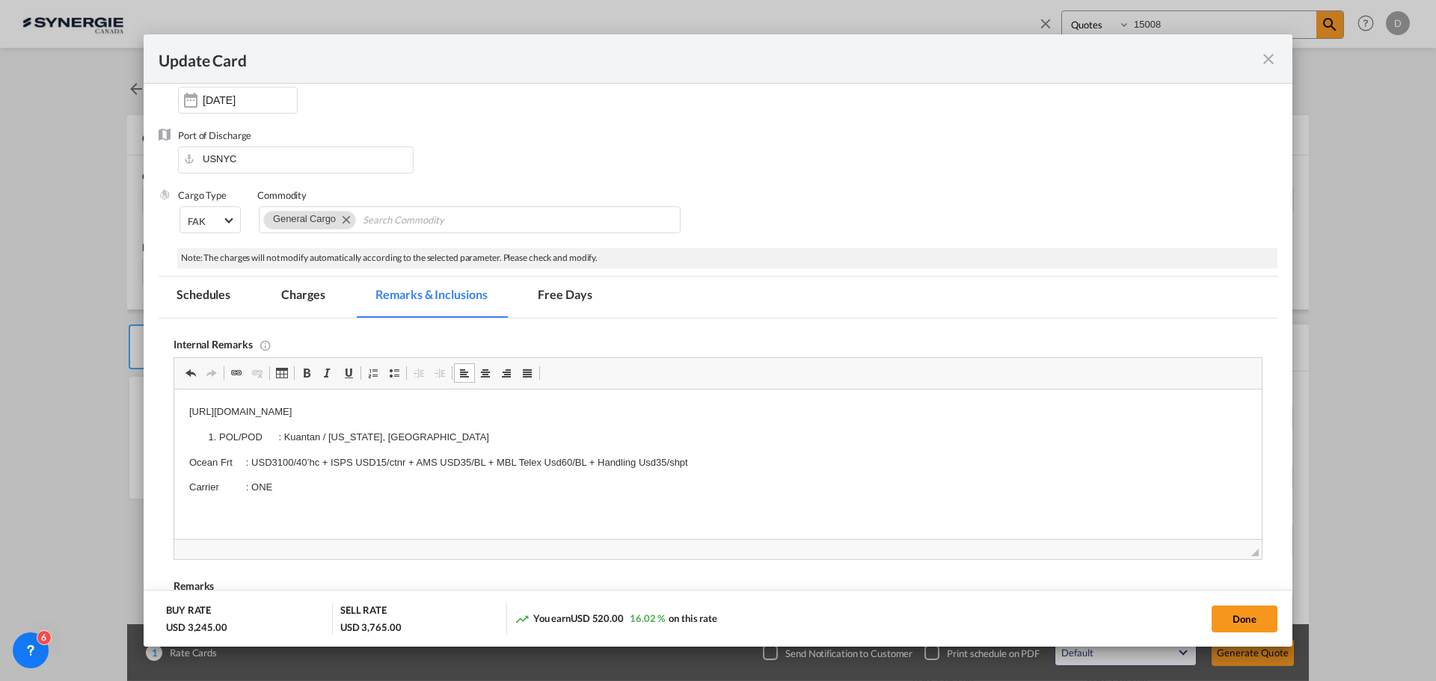
click at [301, 303] on md-tab-item "Charges" at bounding box center [302, 297] width 79 height 41
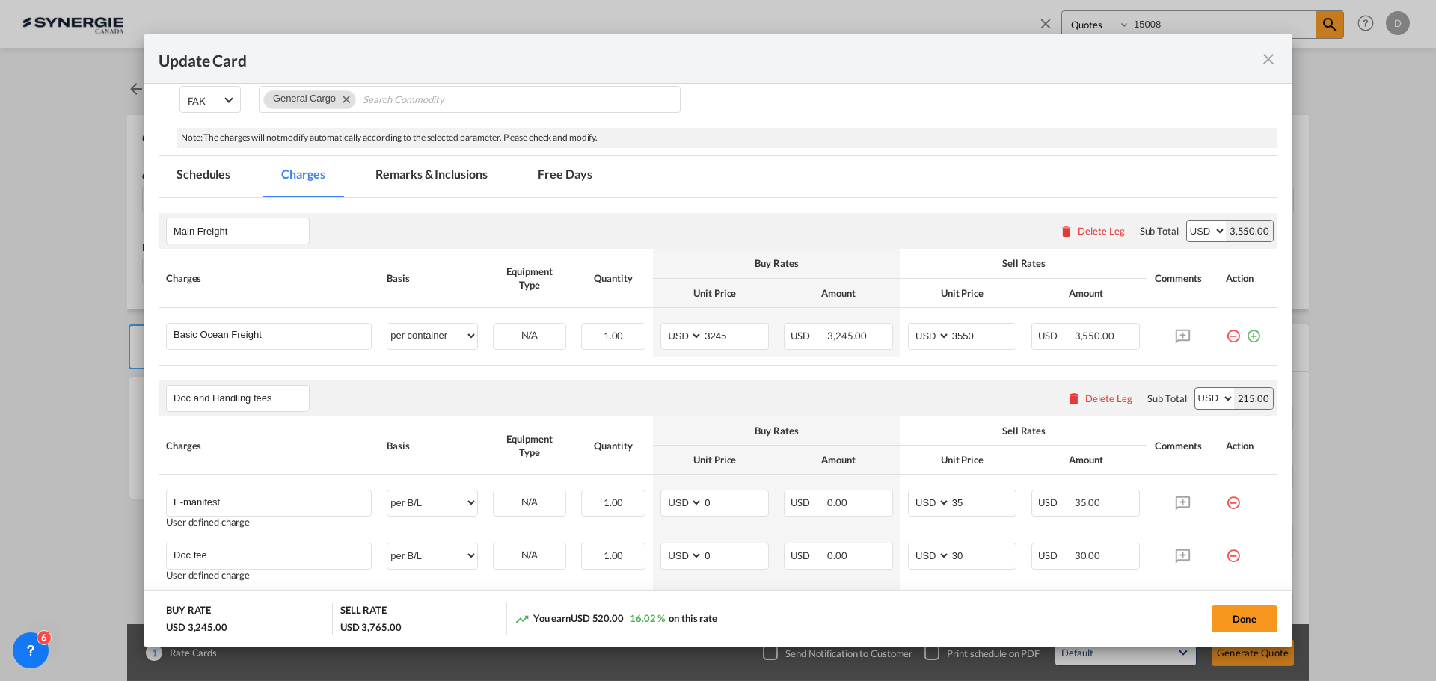
scroll to position [374, 0]
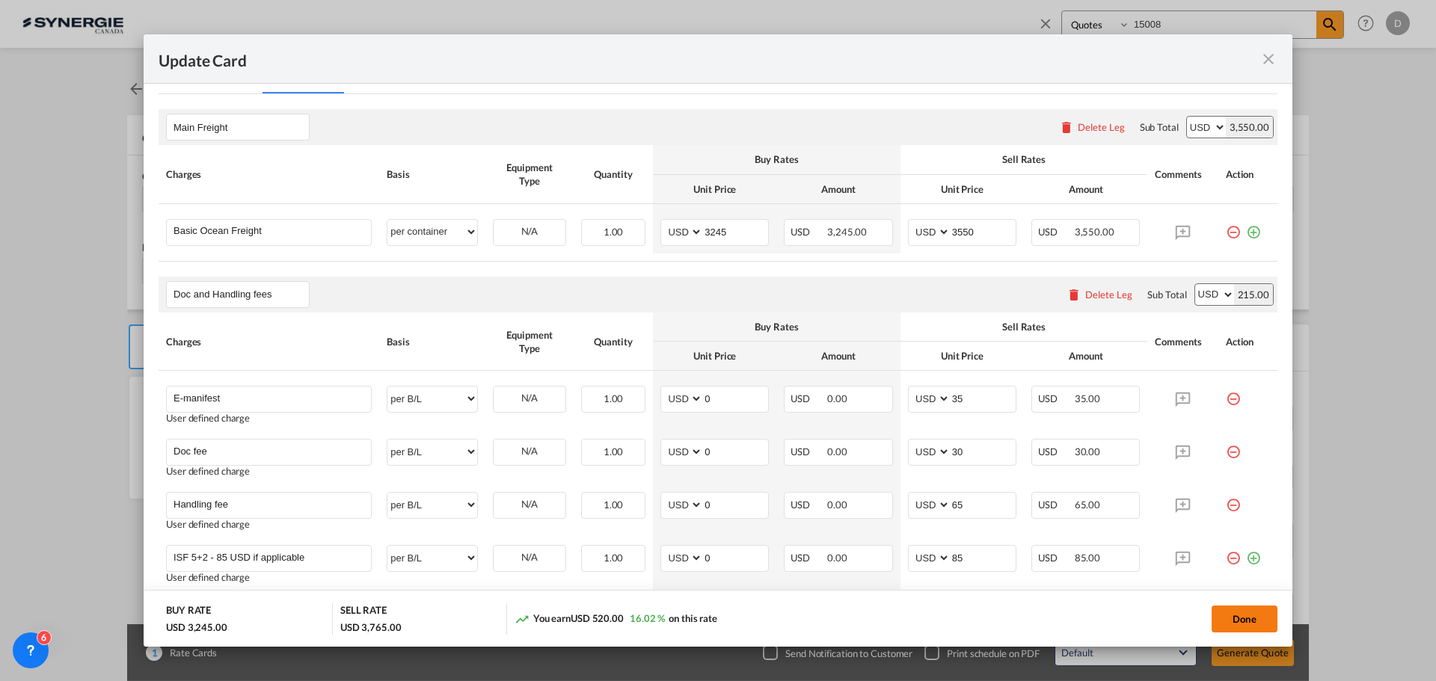
click at [1222, 622] on button "Done" at bounding box center [1245, 619] width 66 height 27
type input "[DATE]"
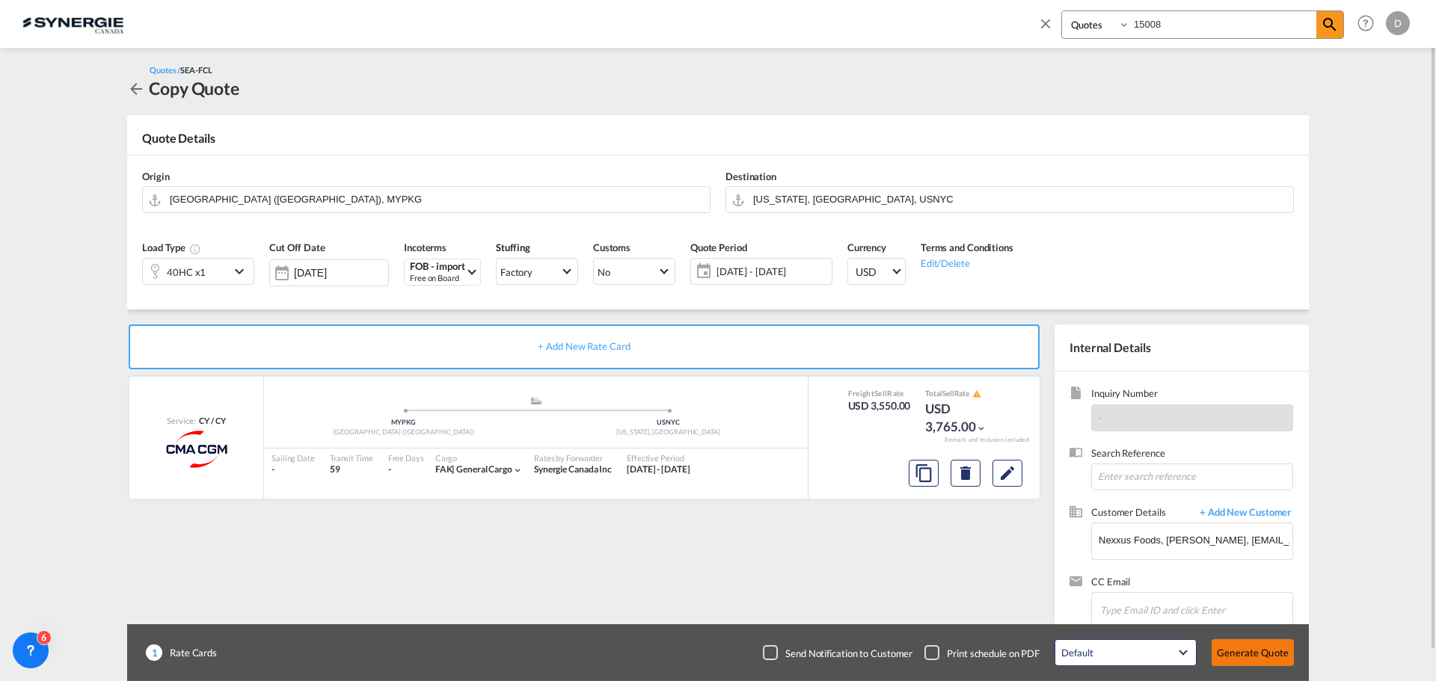
click at [1242, 655] on button "Generate Quote" at bounding box center [1253, 652] width 82 height 27
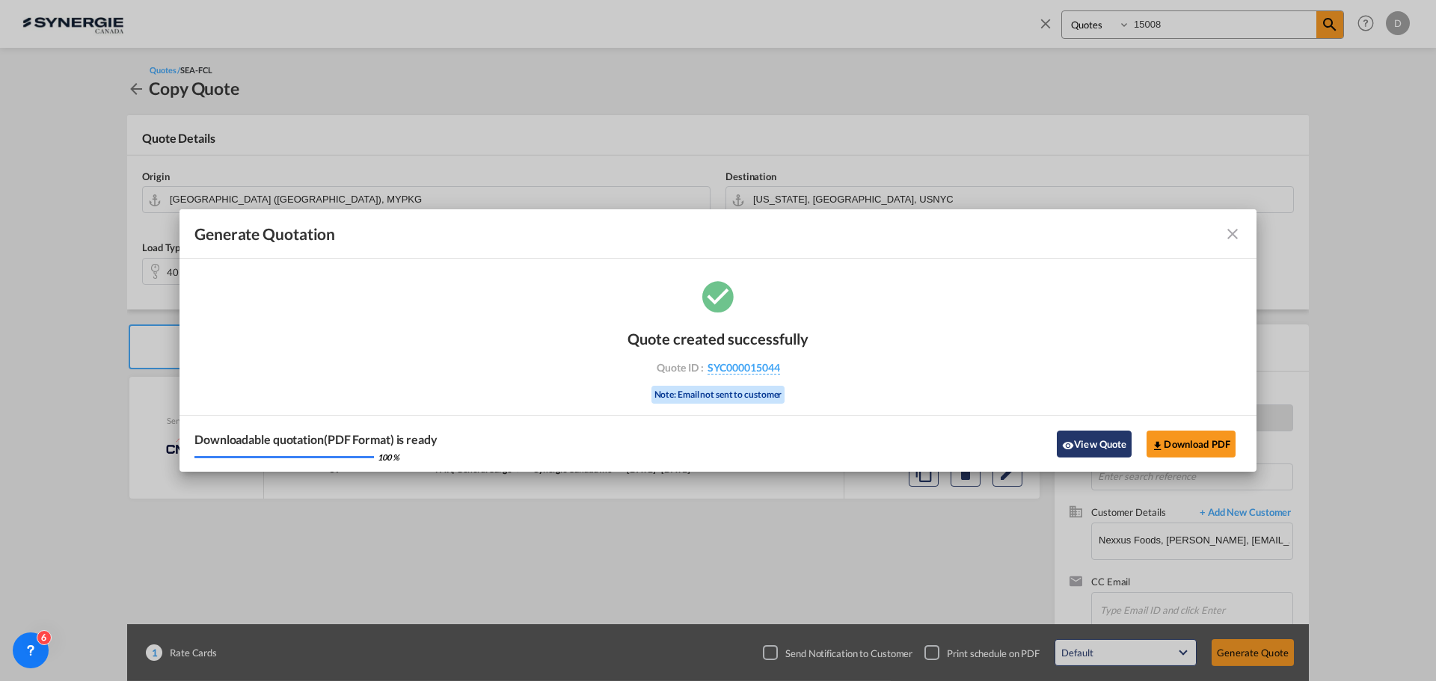
click at [1084, 452] on button "View Quote" at bounding box center [1094, 444] width 75 height 27
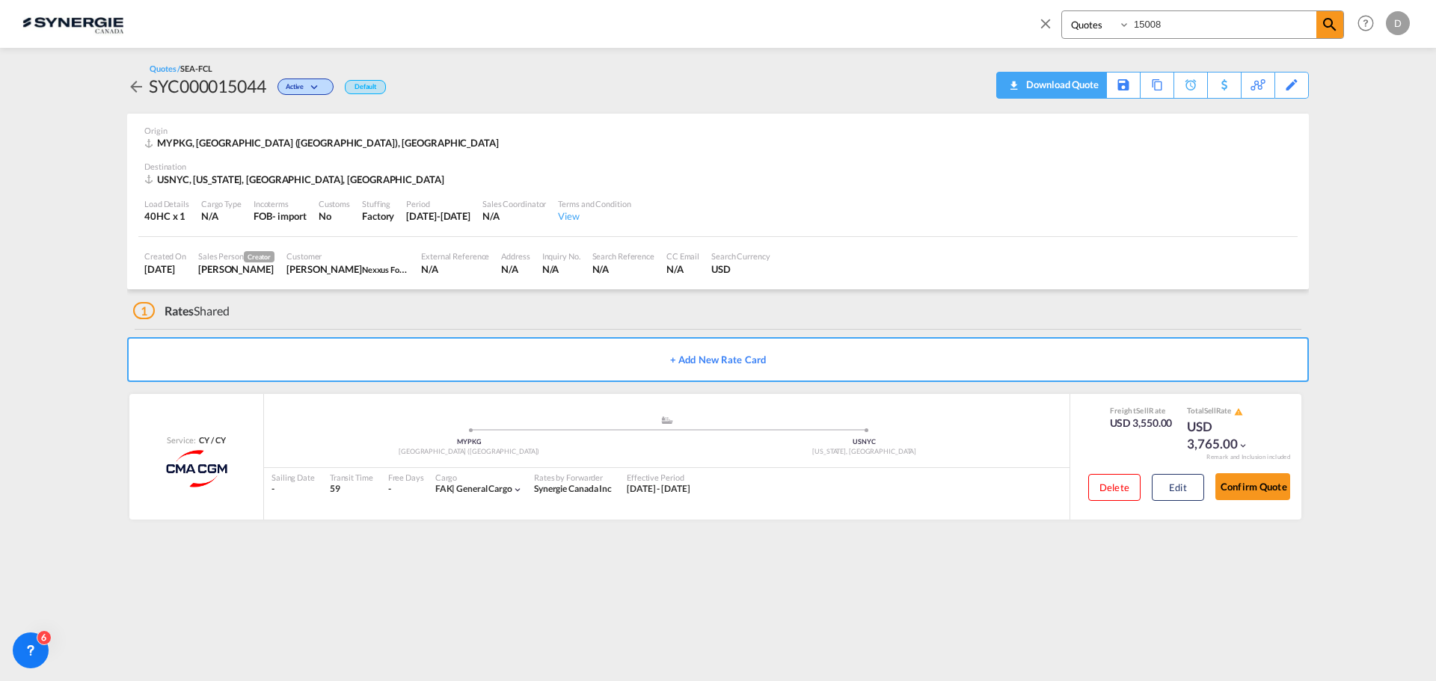
click at [1089, 84] on div "Download Quote" at bounding box center [1060, 85] width 76 height 24
click at [1179, 487] on button "Edit" at bounding box center [1178, 487] width 52 height 27
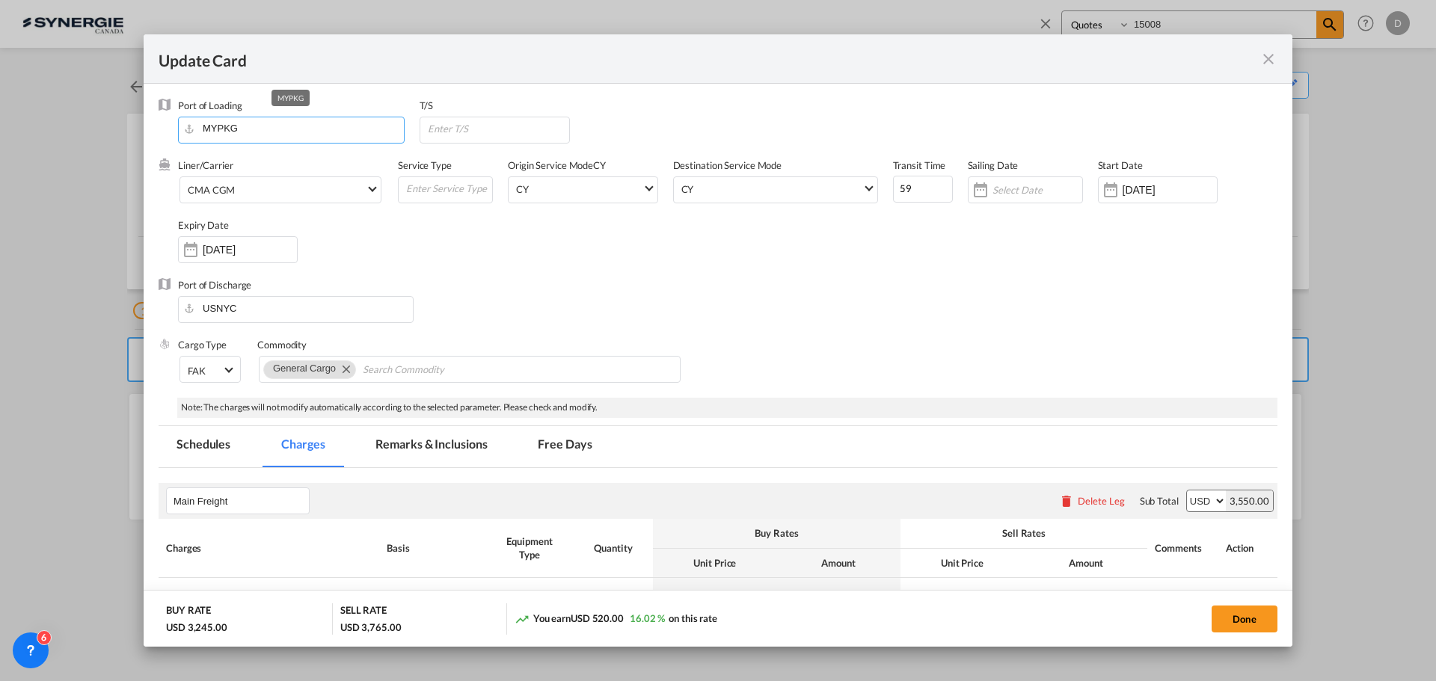
drag, startPoint x: 242, startPoint y: 129, endPoint x: 203, endPoint y: 129, distance: 38.9
click at [203, 129] on input "MYPKG" at bounding box center [294, 128] width 218 height 22
click at [204, 153] on div "Kuantan (Tanjong Gelang)" at bounding box center [330, 154] width 278 height 13
type input "Kuantan (Tanjong Gelang), MYKUA"
click at [369, 190] on span "Select Liner: CMA CGM" at bounding box center [372, 188] width 8 height 8
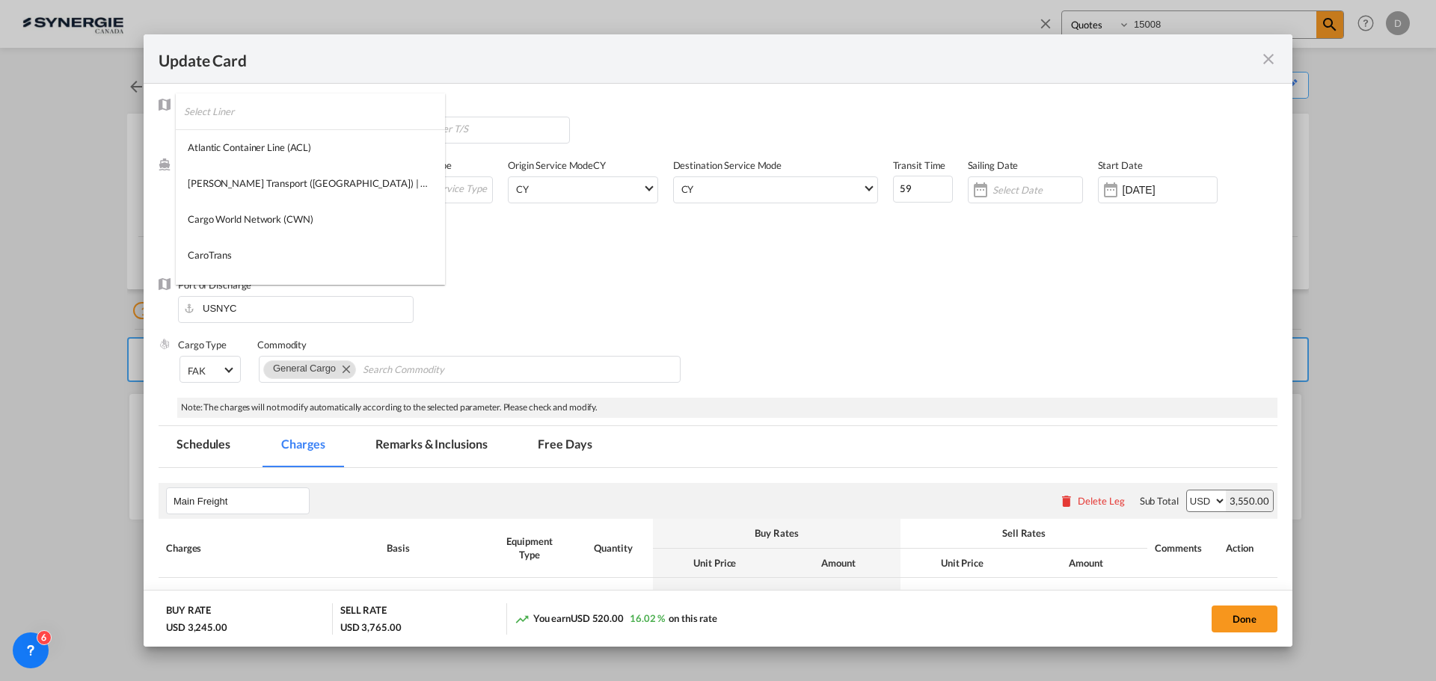
click at [271, 113] on input "search" at bounding box center [314, 111] width 261 height 36
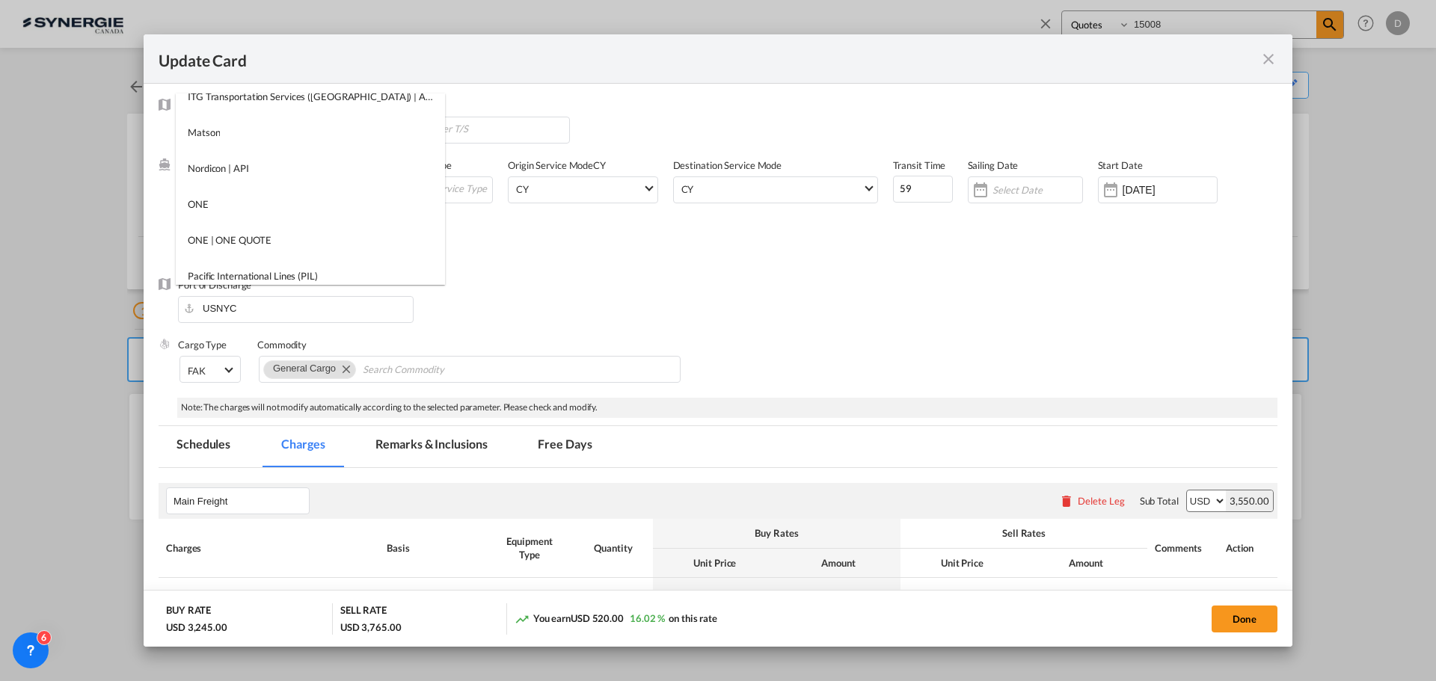
scroll to position [449, 0]
type input "one"
click at [230, 197] on md-option "ONE" at bounding box center [310, 201] width 269 height 36
click at [593, 246] on div "Liner/Carrier ONE Service Type Origin Service Mode [GEOGRAPHIC_DATA] [GEOGRAPHI…" at bounding box center [727, 219] width 1099 height 120
click at [773, 277] on div "Liner/Carrier ONE Service Type Origin Service Mode [GEOGRAPHIC_DATA] [GEOGRAPHI…" at bounding box center [727, 219] width 1099 height 120
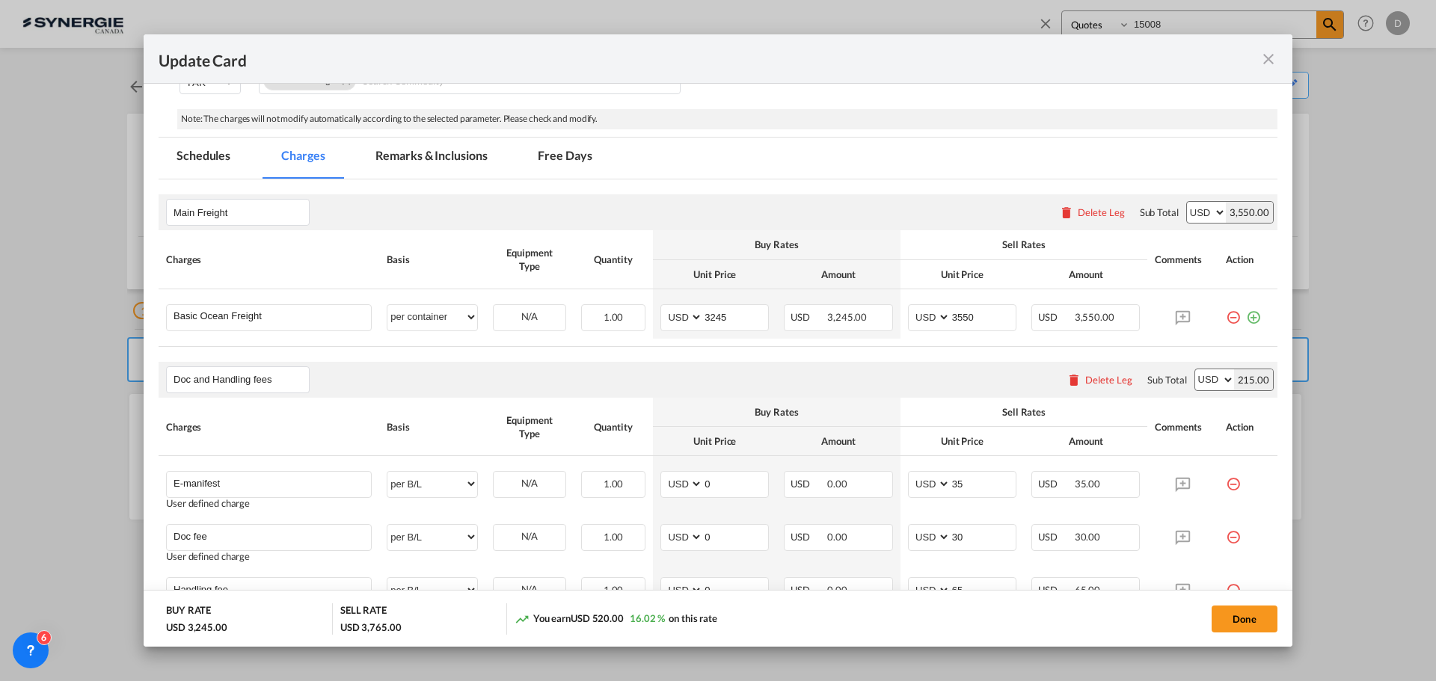
scroll to position [299, 0]
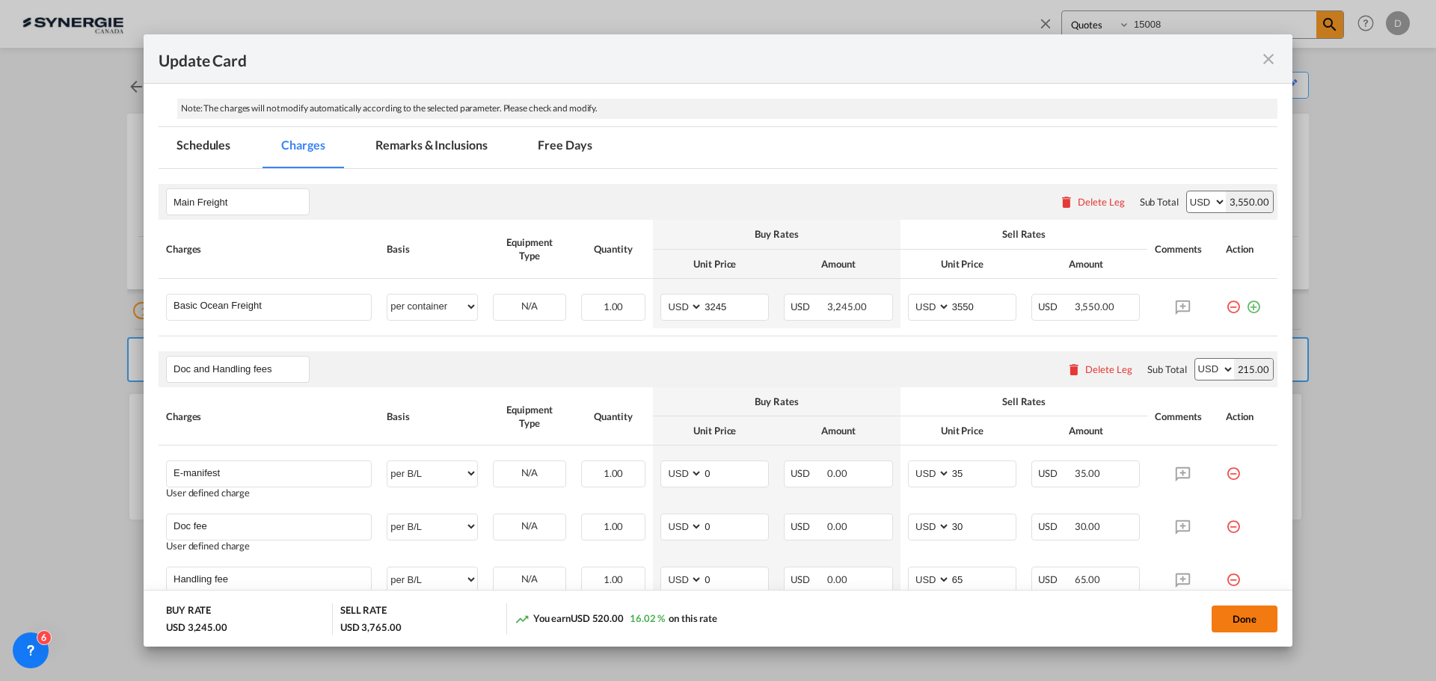
click at [1220, 618] on button "Done" at bounding box center [1245, 619] width 66 height 27
type input "[DATE]"
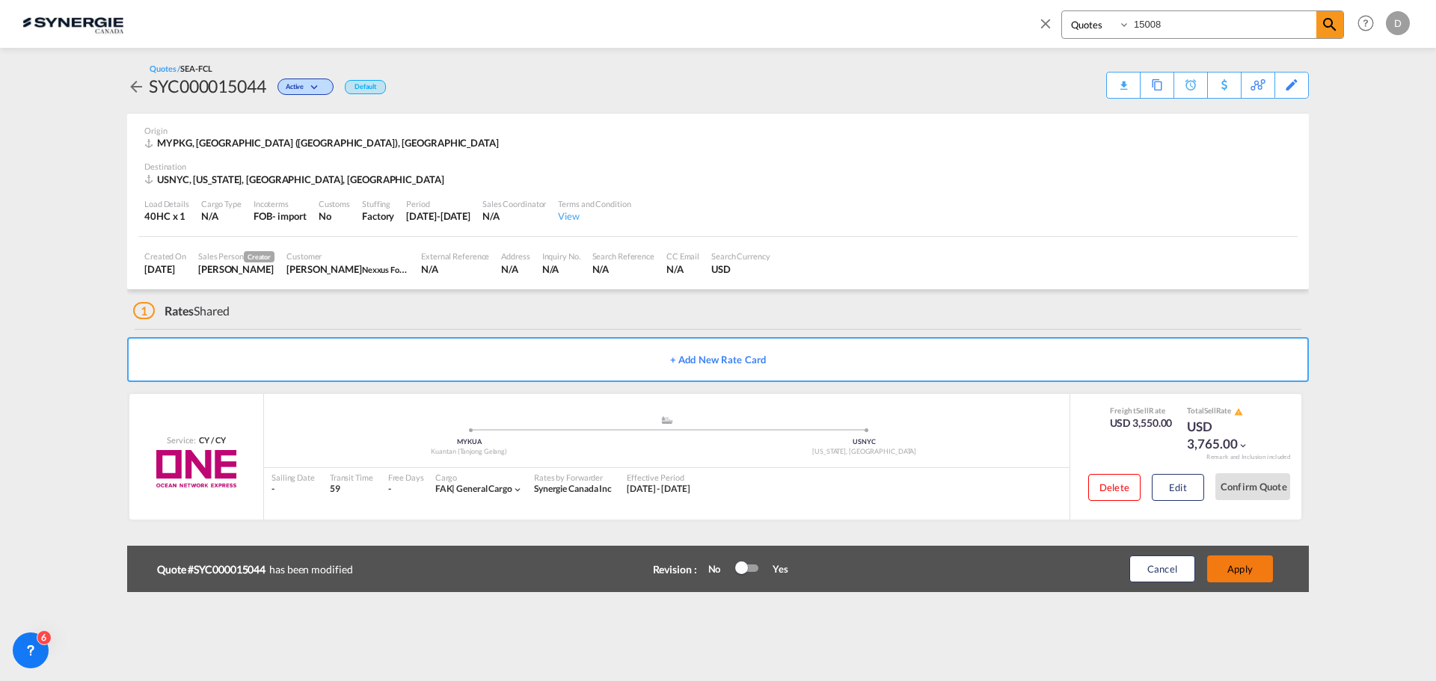
click at [1250, 565] on button "Apply" at bounding box center [1240, 569] width 66 height 27
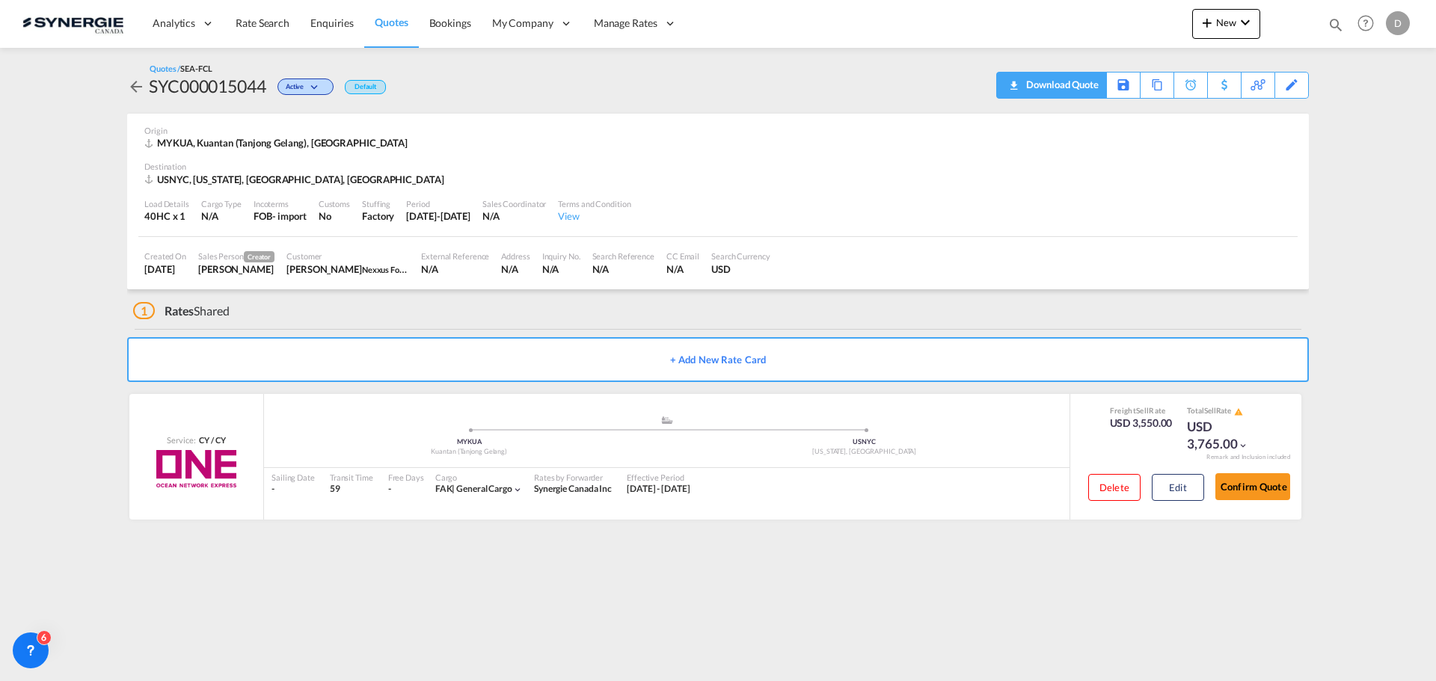
click at [1089, 93] on div "Download Quote" at bounding box center [1060, 85] width 76 height 24
